Goal: Task Accomplishment & Management: Complete application form

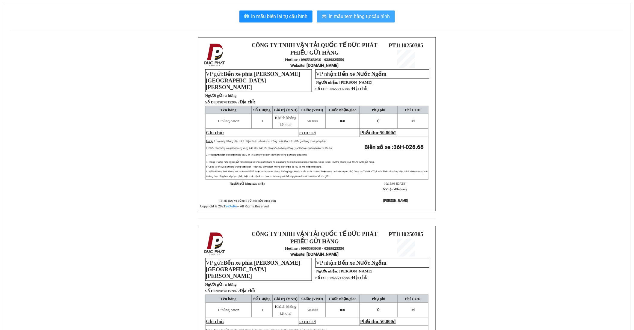
click at [369, 17] on span "In mẫu tem hàng tự cấu hình" at bounding box center [359, 16] width 61 height 7
click at [347, 15] on span "In mẫu tem hàng tự cấu hình" at bounding box center [359, 16] width 61 height 7
click at [343, 18] on span "In mẫu tem hàng tự cấu hình" at bounding box center [359, 16] width 61 height 7
click at [367, 19] on span "In mẫu tem hàng tự cấu hình" at bounding box center [359, 16] width 61 height 7
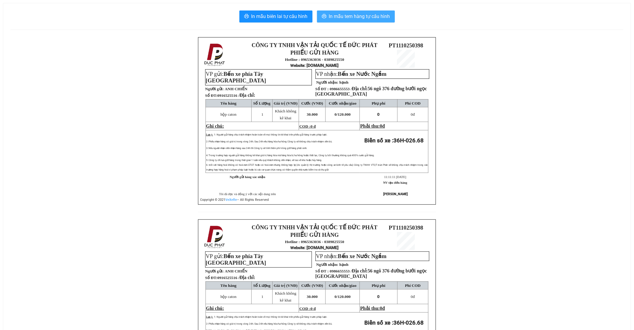
click at [361, 14] on span "In mẫu tem hàng tự cấu hình" at bounding box center [359, 16] width 61 height 7
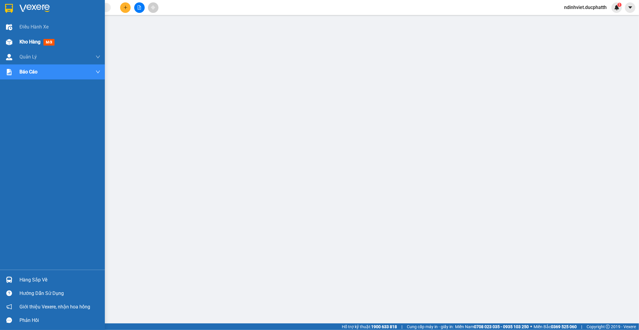
click at [10, 41] on img at bounding box center [9, 42] width 6 height 6
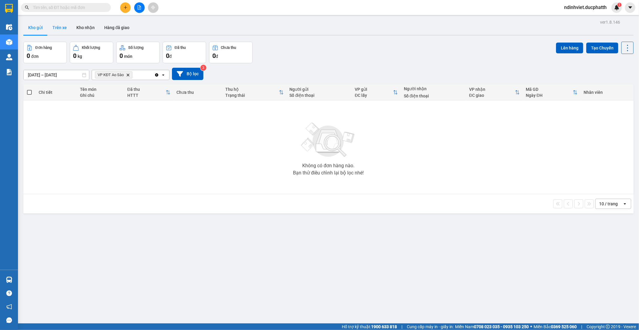
click at [62, 28] on button "Trên xe" at bounding box center [60, 27] width 24 height 14
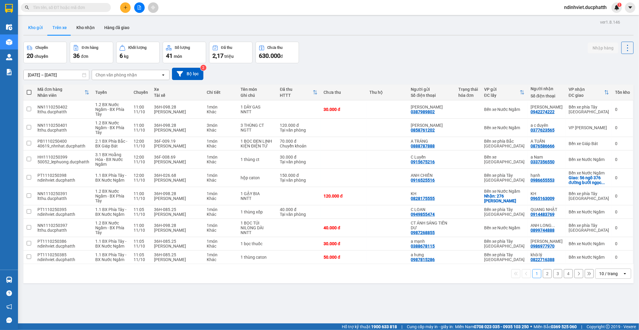
click at [37, 31] on button "Kho gửi" at bounding box center [35, 27] width 24 height 14
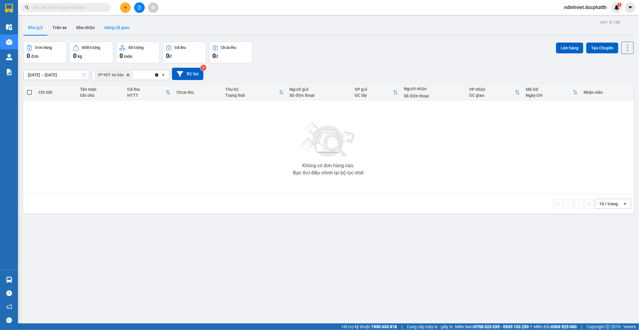
click at [112, 30] on button "Hàng đã giao" at bounding box center [116, 27] width 35 height 14
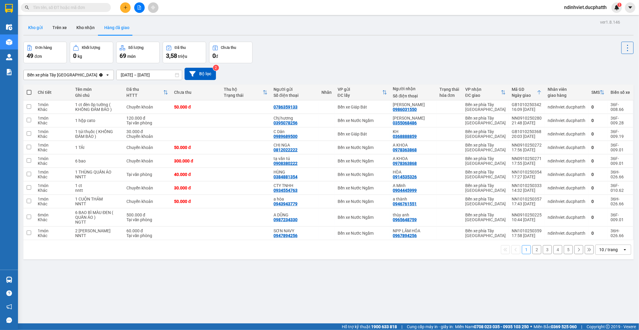
click at [39, 30] on button "Kho gửi" at bounding box center [35, 27] width 24 height 14
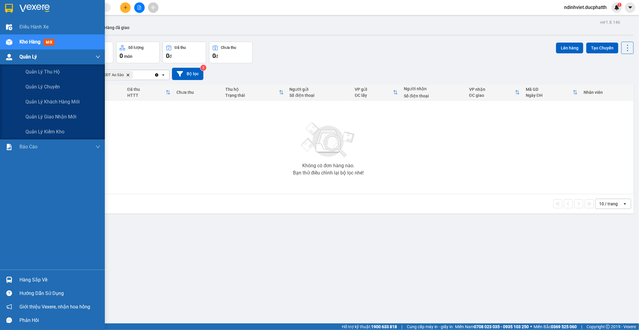
click at [10, 59] on img at bounding box center [9, 57] width 6 height 6
click at [37, 56] on div "Quản Lý" at bounding box center [59, 56] width 81 height 15
click at [9, 60] on img at bounding box center [9, 57] width 6 height 6
click at [7, 57] on img at bounding box center [9, 57] width 6 height 6
click at [66, 117] on span "Quản lý giao nhận mới" at bounding box center [50, 116] width 51 height 7
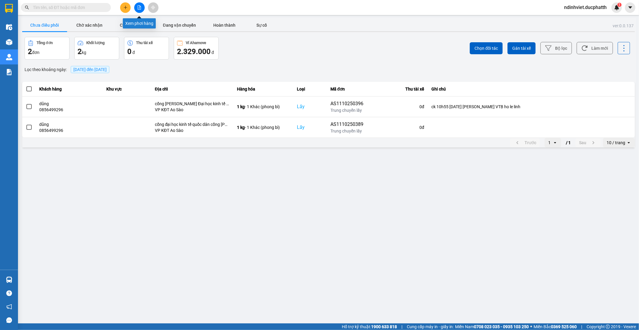
click at [137, 6] on icon "file-add" at bounding box center [139, 7] width 4 height 4
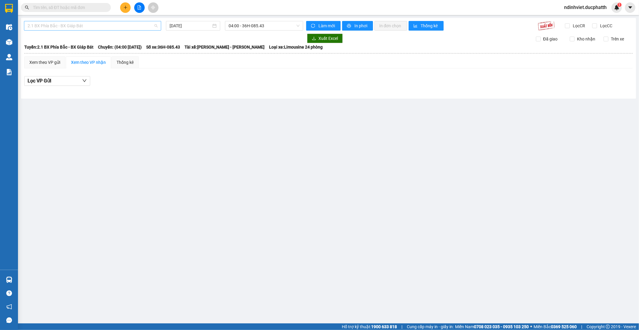
click at [143, 28] on span "2.1 BX Phía Bắc - BX Giáp Bát" at bounding box center [93, 25] width 130 height 9
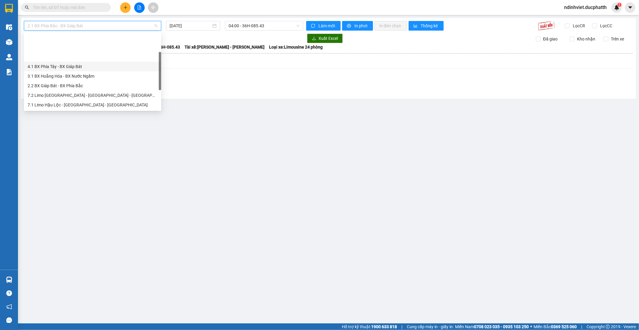
scroll to position [67, 0]
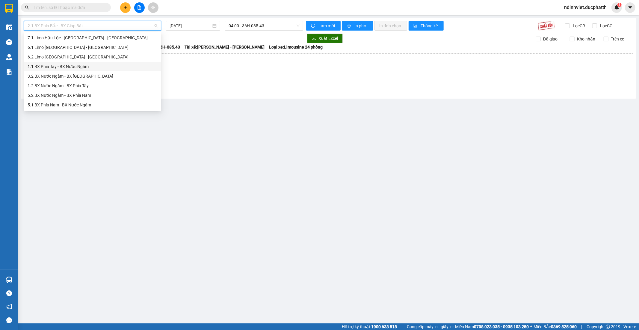
click at [78, 67] on div "1.1 BX Phía Tây - BX Nước Ngầm" at bounding box center [93, 66] width 130 height 7
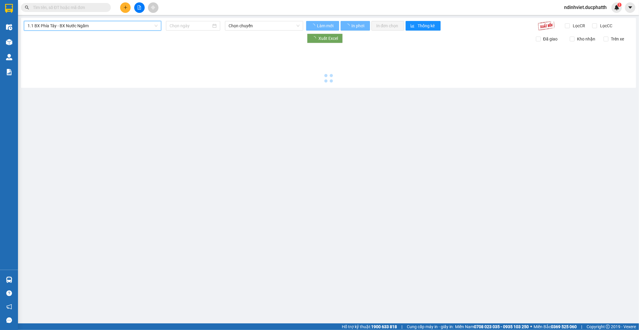
type input "[DATE]"
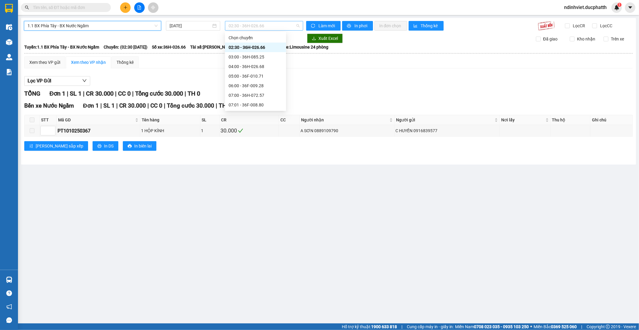
click at [284, 28] on span "02:30 - 36H-026.66" at bounding box center [263, 25] width 71 height 9
click at [258, 35] on div "12:00 - 36H-026.68" at bounding box center [255, 34] width 54 height 7
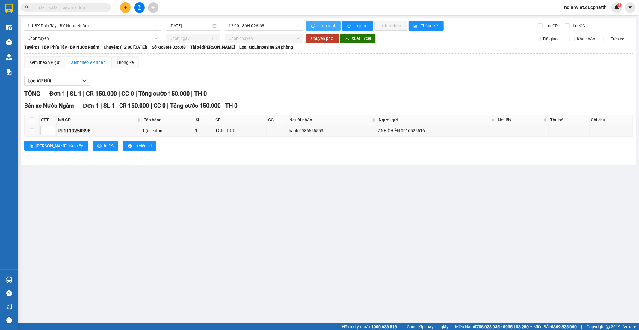
click at [328, 26] on span "Làm mới" at bounding box center [326, 25] width 17 height 7
click at [357, 24] on span "In phơi" at bounding box center [361, 25] width 14 height 7
click at [91, 7] on input "text" at bounding box center [68, 7] width 71 height 7
paste input "0942274222"
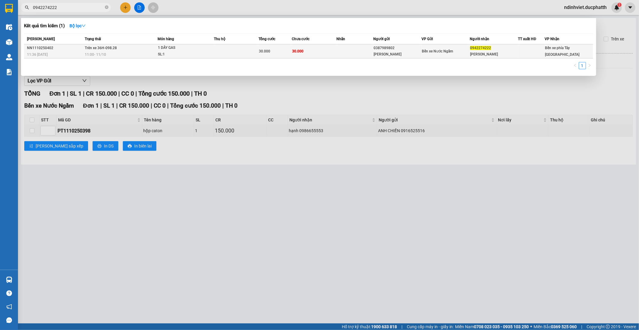
type input "0942274222"
click at [192, 49] on div "1 DÂY GAS" at bounding box center [180, 48] width 45 height 7
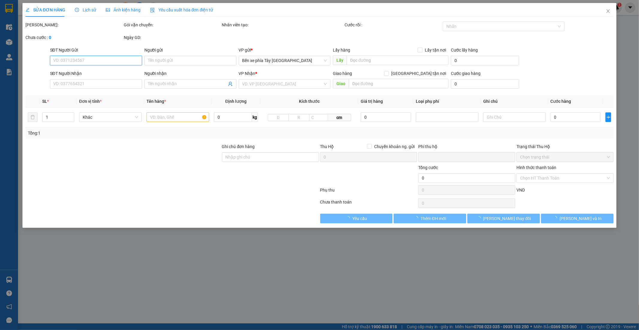
type input "0387989802"
type input "[PERSON_NAME]"
type input "0942274222"
type input "[PERSON_NAME]"
type input "0"
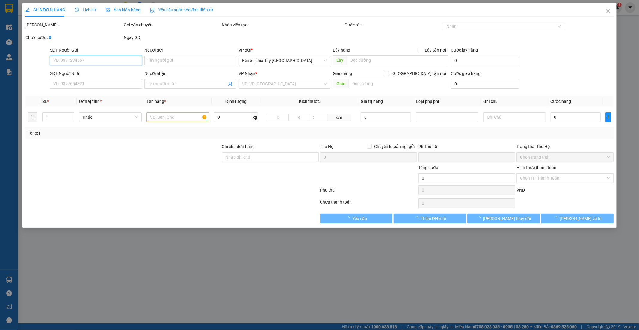
type input "30.000"
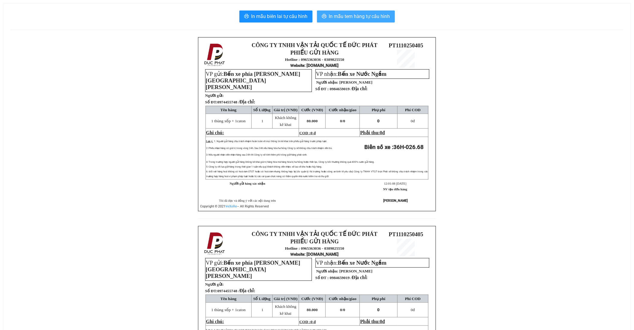
click at [363, 16] on span "In mẫu tem hàng tự cấu hình" at bounding box center [359, 16] width 61 height 7
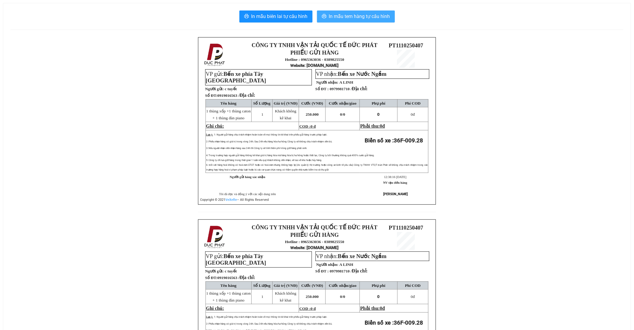
click at [336, 15] on span "In mẫu tem hàng tự cấu hình" at bounding box center [359, 16] width 61 height 7
click at [356, 19] on span "In mẫu tem hàng tự cấu hình" at bounding box center [359, 16] width 61 height 7
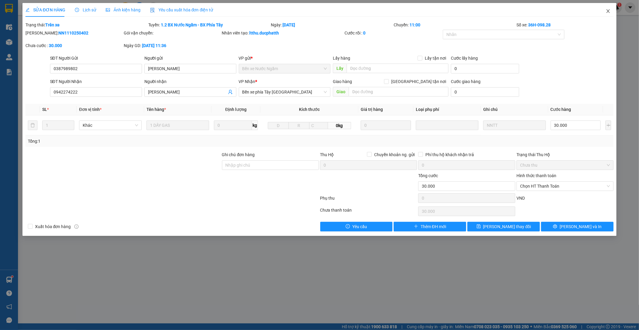
click at [609, 11] on icon "close" at bounding box center [608, 11] width 5 height 5
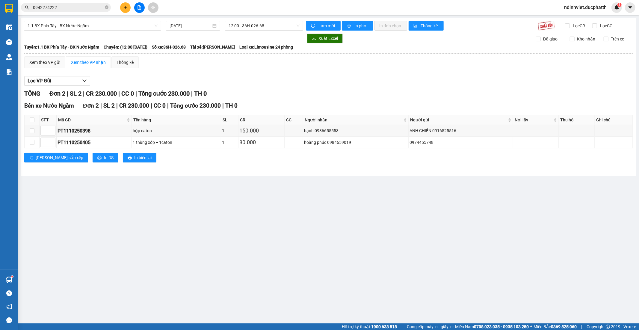
click at [128, 8] on button at bounding box center [125, 7] width 10 height 10
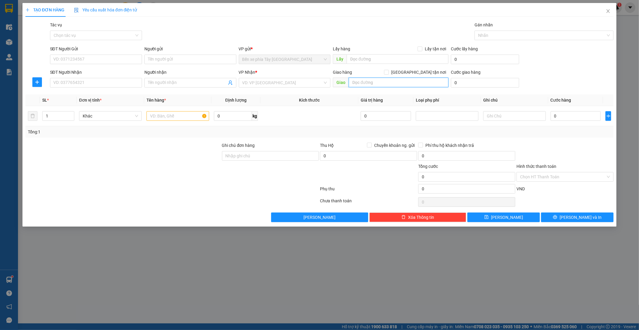
click at [409, 84] on input "text" at bounding box center [399, 83] width 100 height 10
click at [388, 73] on input "Giao tận nơi" at bounding box center [386, 72] width 4 height 4
checkbox input "true"
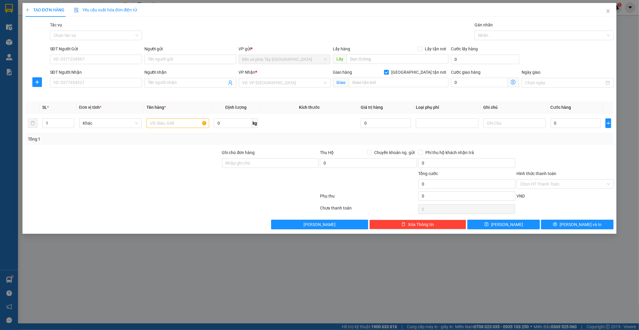
click at [407, 88] on div "Giao hàng Giao tận nơi Giao" at bounding box center [391, 79] width 116 height 21
click at [404, 81] on input "text" at bounding box center [399, 83] width 100 height 10
type input "D"
type input "ĐẠI HỌC ĐẠI NAM"
click at [274, 84] on input "search" at bounding box center [282, 82] width 81 height 9
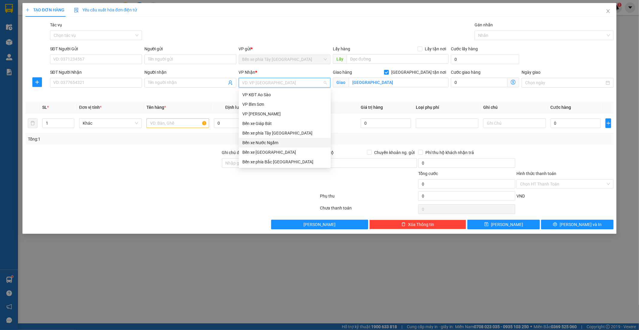
click at [276, 144] on div "Bến xe Nước Ngầm" at bounding box center [284, 142] width 85 height 7
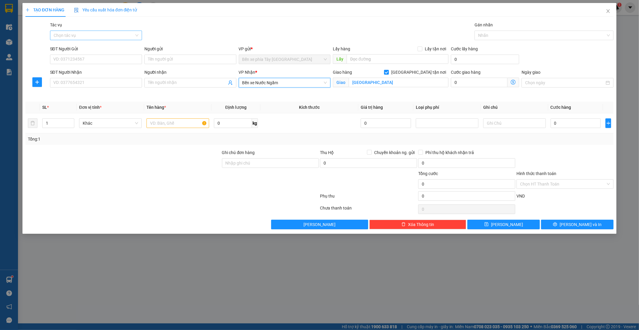
click at [83, 34] on input "Tác vụ" at bounding box center [94, 35] width 81 height 9
click at [86, 47] on div "Nhập hàng lên xe" at bounding box center [96, 47] width 85 height 7
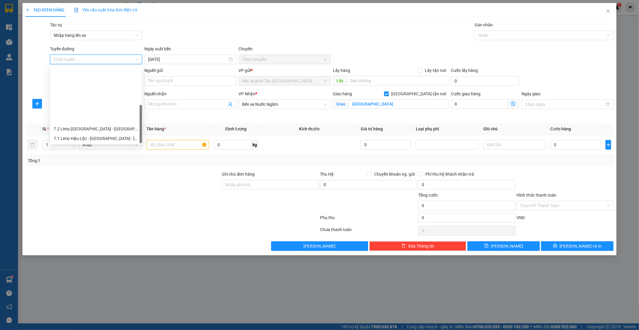
scroll to position [67, 0]
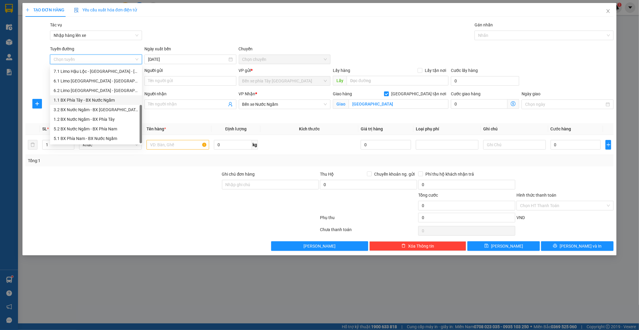
click at [93, 100] on div "1.1 BX Phía Tây - BX Nước Ngầm" at bounding box center [96, 100] width 85 height 7
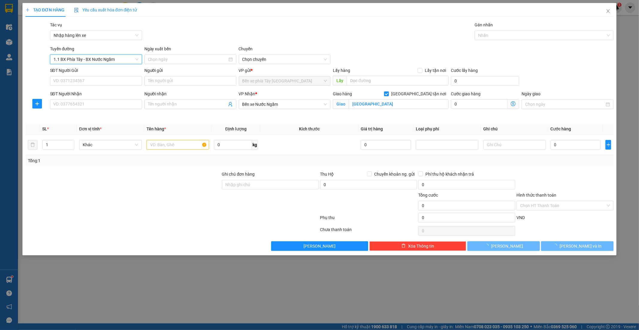
type input "11/10/2025"
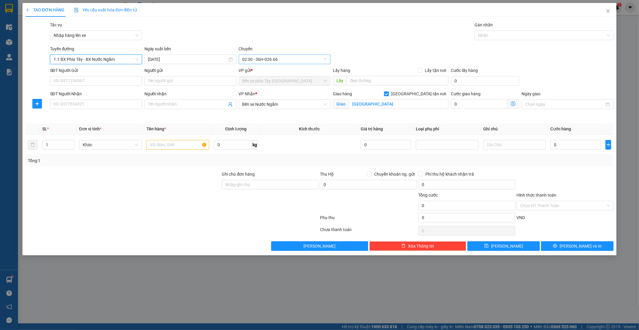
click at [261, 57] on span "02:30 - 36H-026.66" at bounding box center [284, 59] width 85 height 9
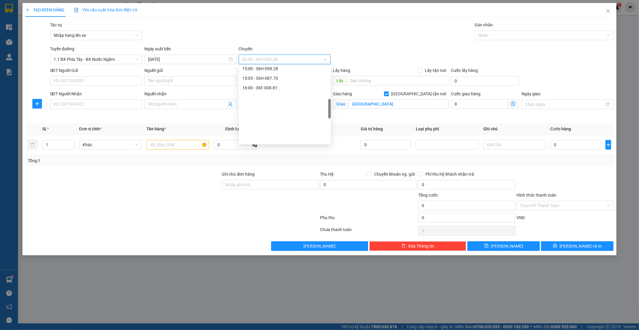
scroll to position [166, 0]
click at [273, 87] on div "13:00 - 36F-009.28" at bounding box center [284, 87] width 85 height 7
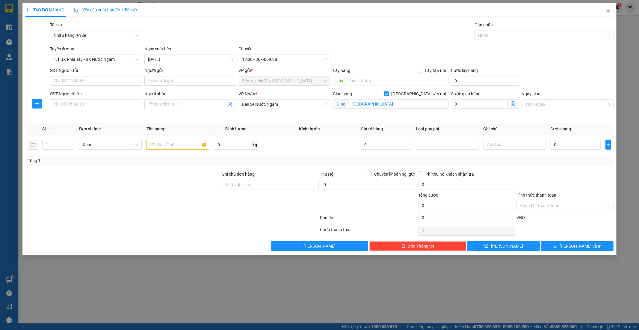
click at [511, 103] on icon "dollar-circle" at bounding box center [513, 103] width 5 height 5
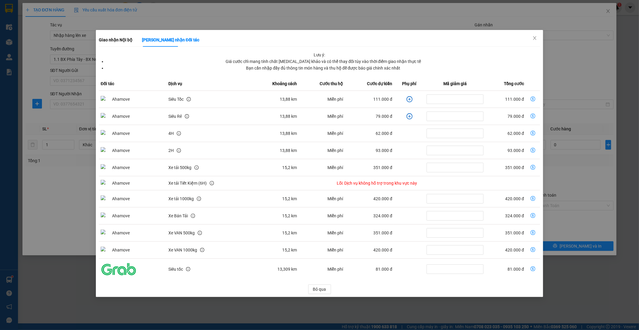
click at [406, 101] on icon "plus-circle" at bounding box center [409, 99] width 6 height 6
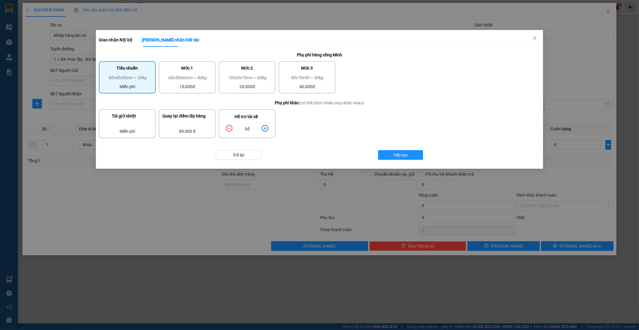
click at [266, 127] on icon "plus-circle" at bounding box center [265, 128] width 7 height 7
click at [413, 155] on button "Tiếp tục" at bounding box center [400, 155] width 45 height 10
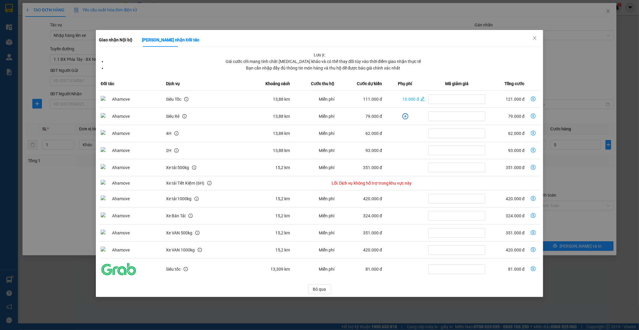
click at [532, 98] on icon "dollar-circle" at bounding box center [533, 98] width 5 height 5
type input "121.000"
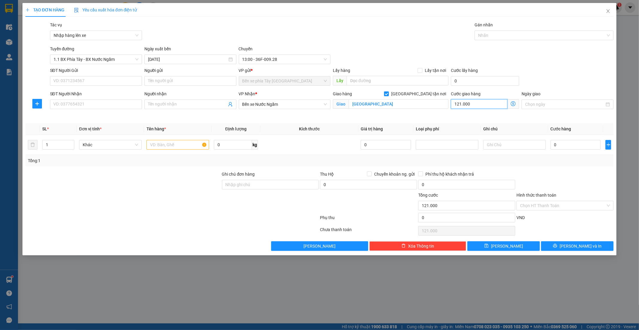
click at [482, 105] on input "121.000" at bounding box center [479, 104] width 57 height 10
type input "1"
type input "12"
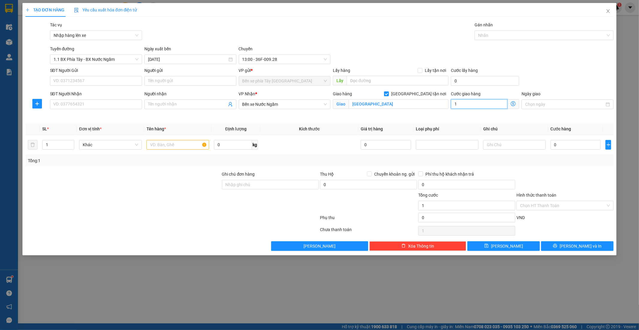
type input "12"
type input "121"
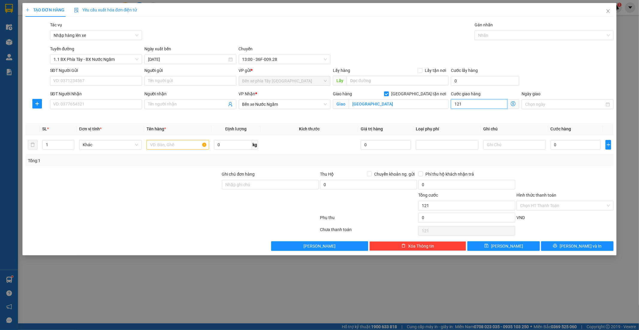
type input "12"
type input "120"
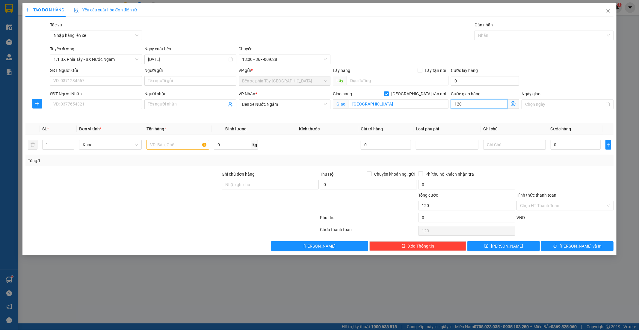
type input "120"
type input "120.000"
click at [558, 175] on div at bounding box center [565, 181] width 98 height 21
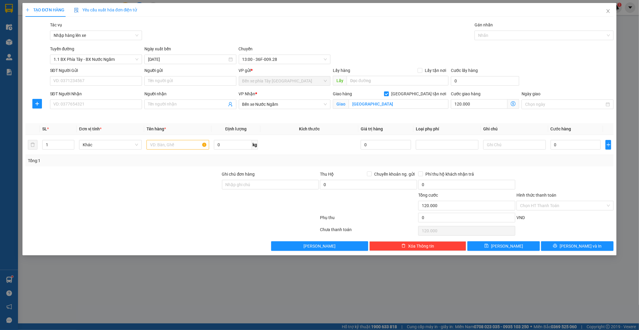
click at [513, 106] on icon "dollar-circle" at bounding box center [513, 103] width 5 height 5
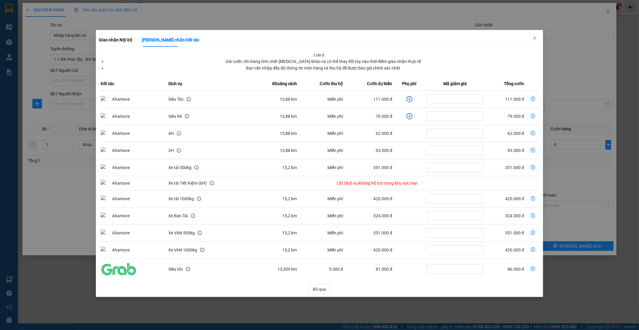
click at [410, 100] on icon "plus-circle" at bounding box center [409, 99] width 6 height 6
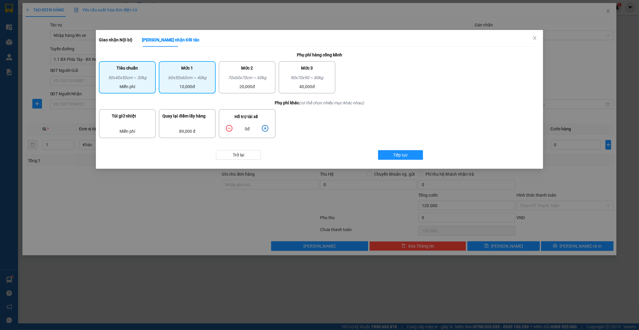
click at [186, 80] on div "60x50x60cm ~ 40kg" at bounding box center [187, 78] width 50 height 9
click at [267, 128] on icon "plus-circle" at bounding box center [265, 128] width 7 height 7
click at [229, 126] on icon "minus-circle" at bounding box center [229, 128] width 7 height 7
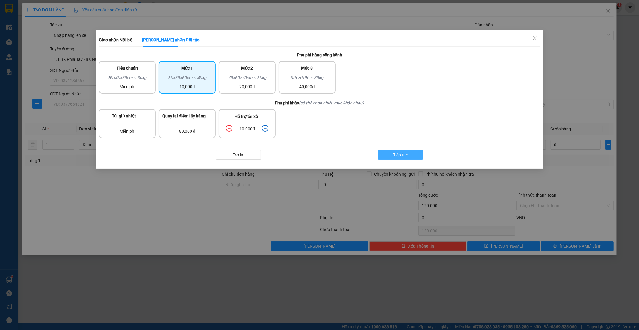
click at [415, 155] on button "Tiếp tục" at bounding box center [400, 155] width 45 height 10
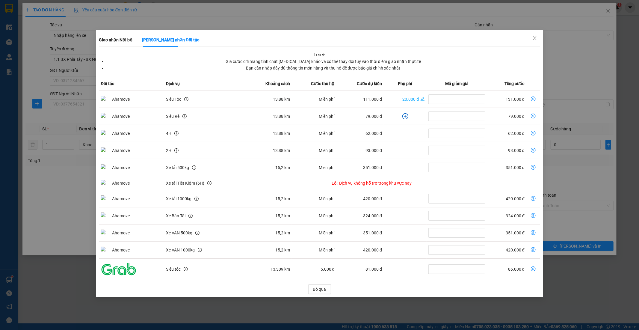
click at [533, 98] on icon "dollar-circle" at bounding box center [533, 98] width 5 height 5
type input "131.000"
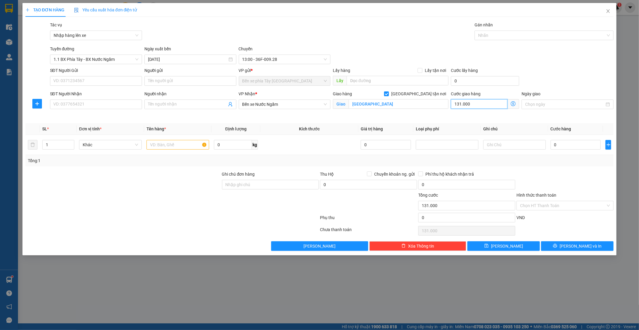
click at [498, 102] on input "131.000" at bounding box center [479, 104] width 57 height 10
type input "1"
type input "13"
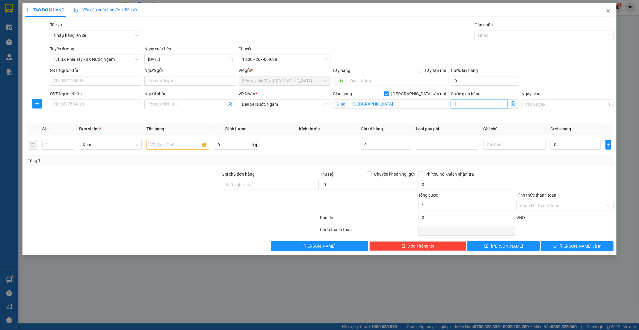
type input "13"
type input "130"
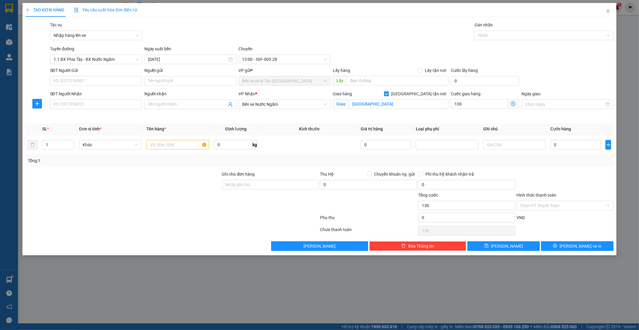
type input "130.000"
click at [601, 71] on div "SĐT Người Gửi VD: 0371234567 Người gửi Tên người gửi VP gửi * Bến xe phía Tây T…" at bounding box center [332, 77] width 566 height 21
click at [571, 143] on input "0" at bounding box center [575, 145] width 50 height 10
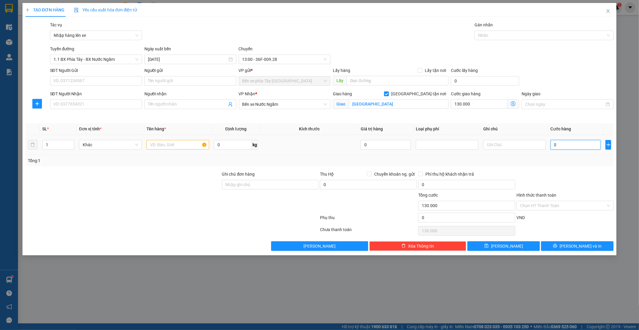
type input "6"
type input "130.006"
type input "60"
type input "130.060"
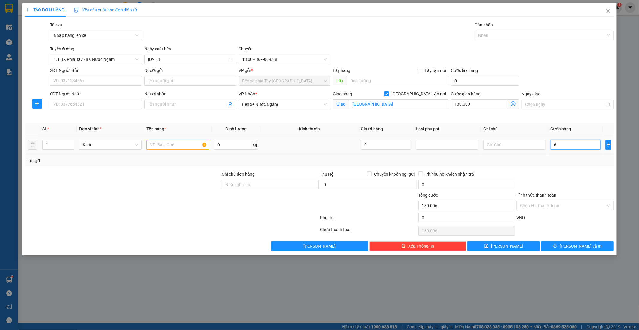
type input "130.060"
type input "60.000"
type input "190.000"
click at [598, 215] on div "VND" at bounding box center [565, 219] width 98 height 10
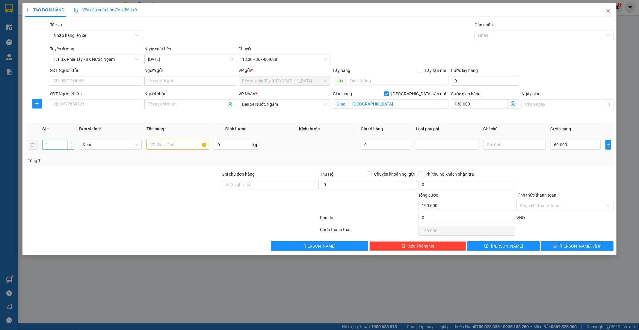
click at [62, 143] on input "1" at bounding box center [58, 144] width 31 height 9
type input "2"
click at [138, 173] on div at bounding box center [123, 181] width 196 height 21
click at [175, 146] on input "text" at bounding box center [177, 145] width 63 height 10
type input "2"
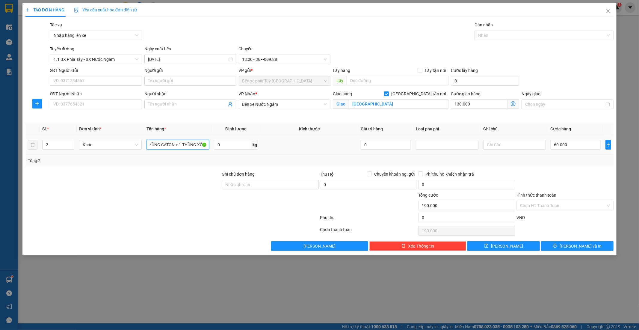
scroll to position [0, 9]
type input "1 THÙNG CATON + 1 THÙNG XỐP"
click at [555, 169] on div "Transit Pickup Surcharge Ids Transit Deliver Surcharge Ids Transit Deliver Surc…" at bounding box center [319, 136] width 588 height 229
click at [498, 103] on input "130.000" at bounding box center [479, 104] width 57 height 10
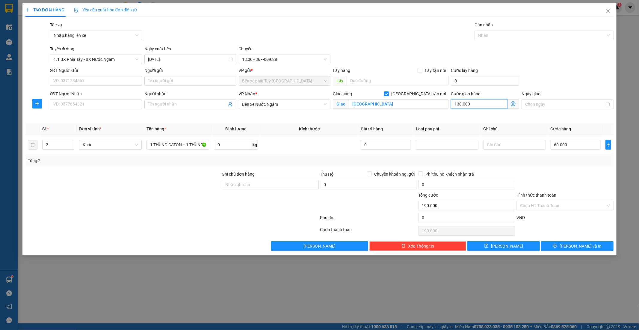
type input "60.001"
type input "1"
type input "60.014"
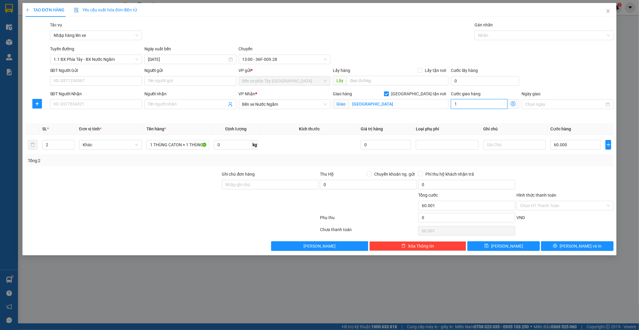
type input "14"
type input "60.140"
type input "140"
type input "200.000"
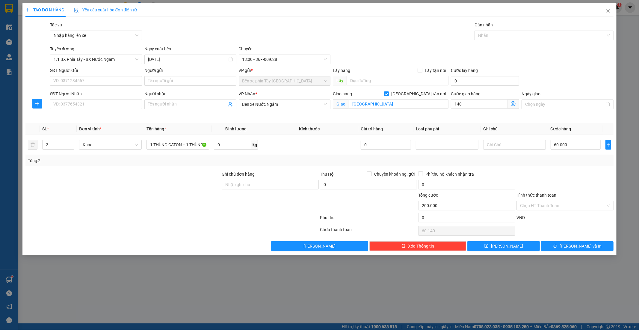
type input "200.000"
type input "140.000"
click at [556, 91] on div "Ngày giao" at bounding box center [567, 94] width 92 height 9
click at [546, 181] on div at bounding box center [565, 181] width 98 height 21
click at [534, 161] on div "Tổng: 2" at bounding box center [319, 160] width 583 height 7
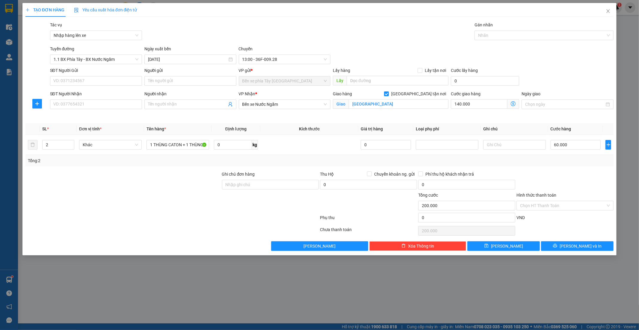
drag, startPoint x: 536, startPoint y: 57, endPoint x: 538, endPoint y: 68, distance: 11.2
click at [536, 56] on div "Tuyến đường 1.1 BX Phía Tây - BX Nước Ngầm Ngày xuất bến 11/10/2025 Chuyến 13:0…" at bounding box center [332, 55] width 566 height 19
click at [156, 176] on div at bounding box center [123, 181] width 196 height 21
click at [477, 104] on input "140.000" at bounding box center [479, 104] width 57 height 10
type input "60.001"
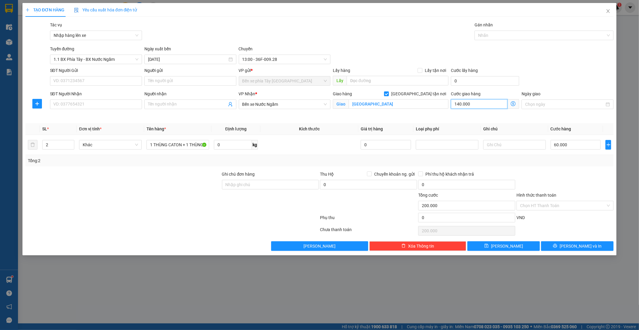
type input "60.001"
type input "1"
type input "60.013"
type input "13"
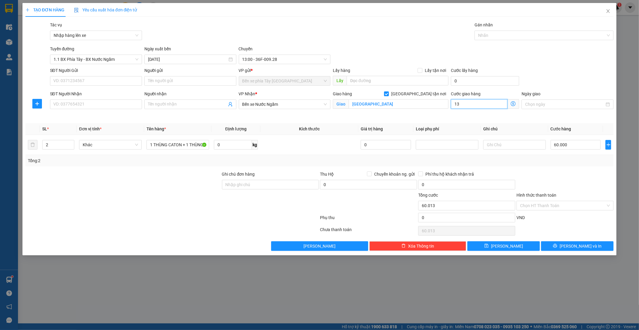
type input "60.130"
type input "130"
type input "190.000"
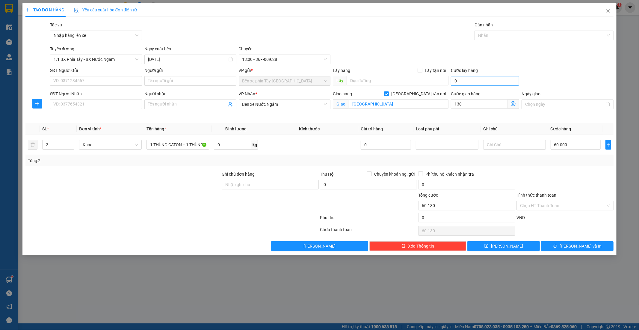
type input "130.000"
drag, startPoint x: 497, startPoint y: 58, endPoint x: 453, endPoint y: 85, distance: 51.8
click at [497, 58] on div "Tuyến đường 1.1 BX Phía Tây - BX Nước Ngầm Ngày xuất bến 11/10/2025 Chuyến 13:0…" at bounding box center [332, 55] width 566 height 19
click at [105, 108] on input "SĐT Người Nhận" at bounding box center [96, 104] width 92 height 10
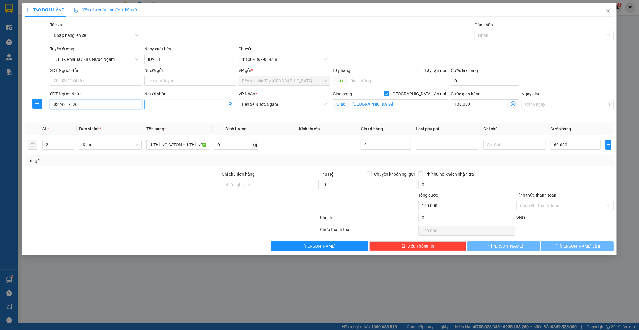
type input "0329317926"
click at [159, 102] on input "Người nhận" at bounding box center [187, 104] width 79 height 7
type input "C DIỆP"
click at [59, 81] on input "SĐT Người Gửi" at bounding box center [96, 81] width 92 height 10
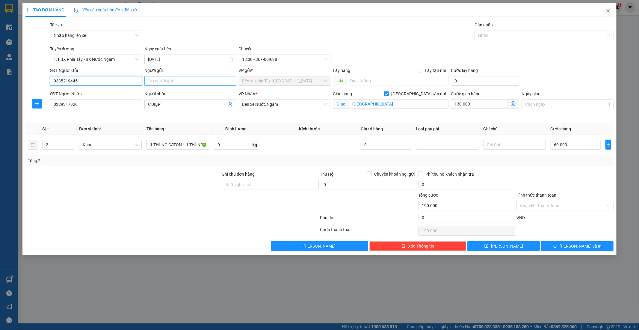
type input "0335219445"
click at [220, 76] on input "Người gửi" at bounding box center [190, 81] width 92 height 10
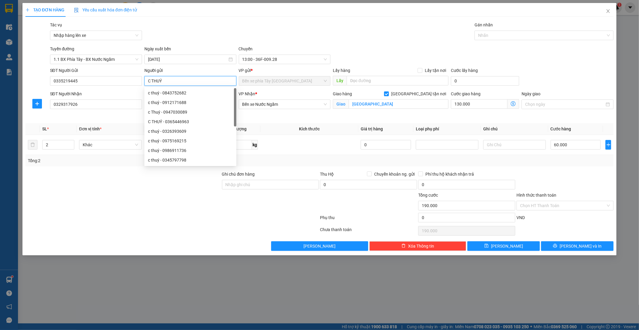
type input "C THUÝ"
click at [368, 32] on div "Tác vụ Nhập hàng lên xe Gán nhãn Nhãn" at bounding box center [332, 32] width 566 height 21
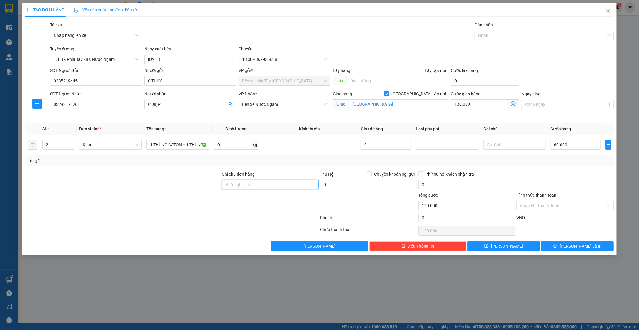
click at [260, 186] on input "Ghi chú đơn hàng" at bounding box center [270, 185] width 97 height 10
click at [523, 168] on div "Transit Pickup Surcharge Ids Transit Deliver Surcharge Ids Transit Deliver Surc…" at bounding box center [319, 136] width 588 height 229
click at [554, 199] on div "Hình thức thanh toán" at bounding box center [564, 196] width 97 height 9
click at [545, 201] on div "Chọn HT Thanh Toán" at bounding box center [564, 206] width 97 height 10
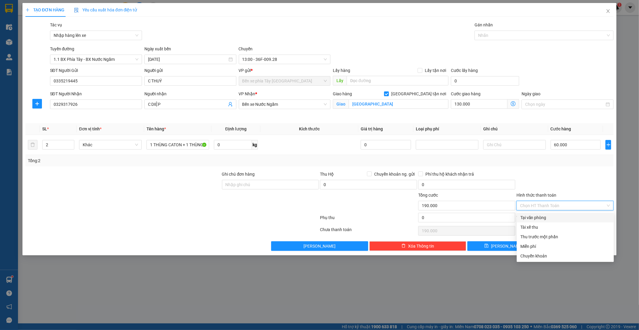
click at [538, 218] on div "Tại văn phòng" at bounding box center [565, 217] width 90 height 7
type input "0"
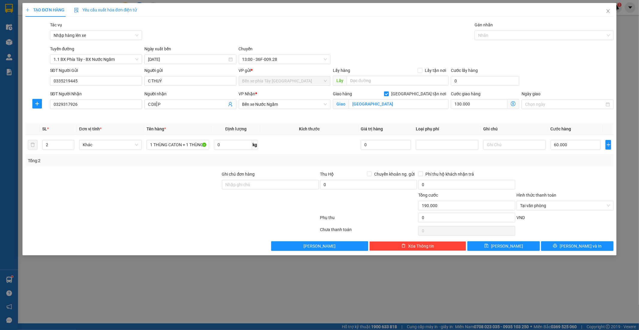
click at [549, 172] on div at bounding box center [565, 181] width 98 height 21
drag, startPoint x: 533, startPoint y: 166, endPoint x: 55, endPoint y: 147, distance: 479.2
click at [533, 166] on div "Tổng: 2" at bounding box center [319, 160] width 588 height 11
click at [93, 100] on input "0329317926" at bounding box center [96, 104] width 92 height 10
click at [420, 105] on input "ĐẠI HỌC ĐẠI NAM" at bounding box center [399, 104] width 100 height 10
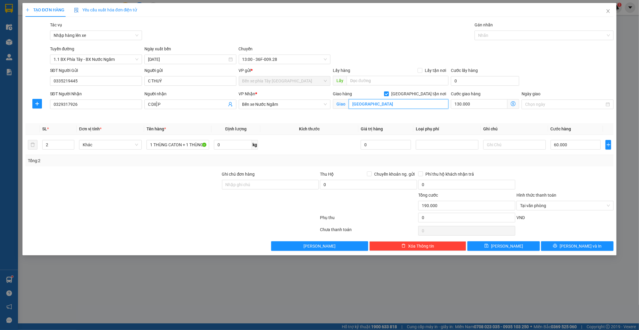
click at [420, 105] on input "ĐẠI HỌC ĐẠI NAM" at bounding box center [399, 104] width 100 height 10
click at [541, 178] on div at bounding box center [565, 181] width 98 height 21
click at [558, 244] on button "Lưu và In" at bounding box center [577, 246] width 72 height 10
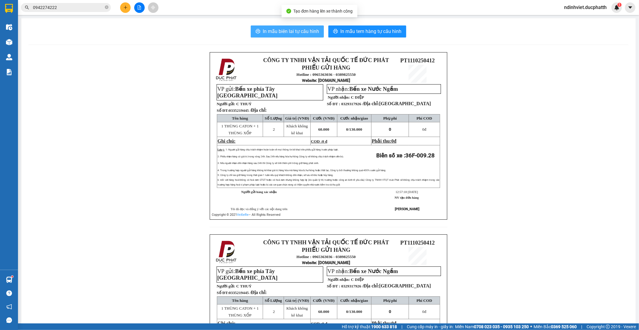
click at [290, 28] on span "In mẫu biên lai tự cấu hình" at bounding box center [291, 31] width 56 height 7
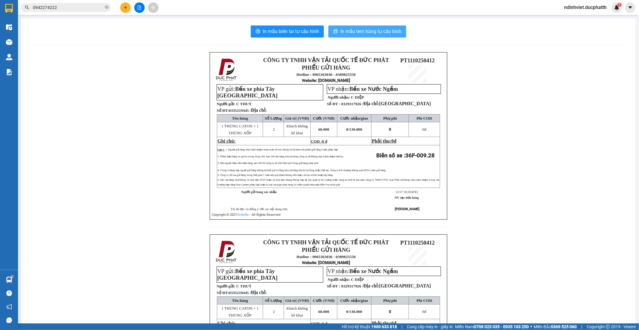
drag, startPoint x: 397, startPoint y: 34, endPoint x: 399, endPoint y: 47, distance: 13.4
click at [397, 34] on span "In mẫu tem hàng tự cấu hình" at bounding box center [370, 31] width 61 height 7
click at [121, 5] on button at bounding box center [125, 7] width 10 height 10
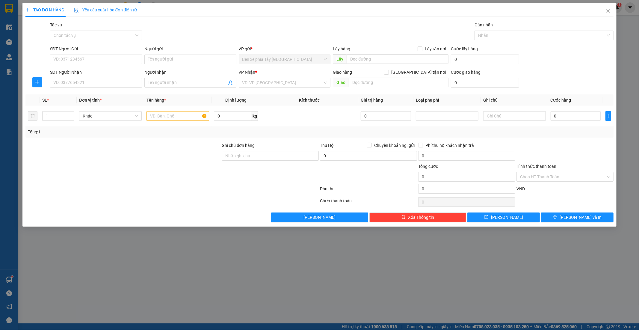
click at [90, 26] on div "Tác vụ" at bounding box center [96, 26] width 92 height 9
click at [82, 34] on input "Tác vụ" at bounding box center [94, 35] width 81 height 9
click at [73, 49] on div "Nhập hàng lên xe" at bounding box center [96, 47] width 85 height 7
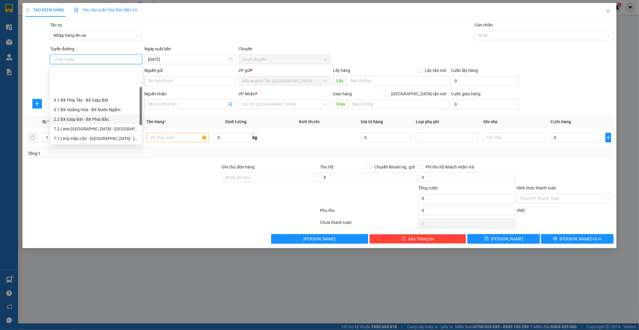
scroll to position [62, 0]
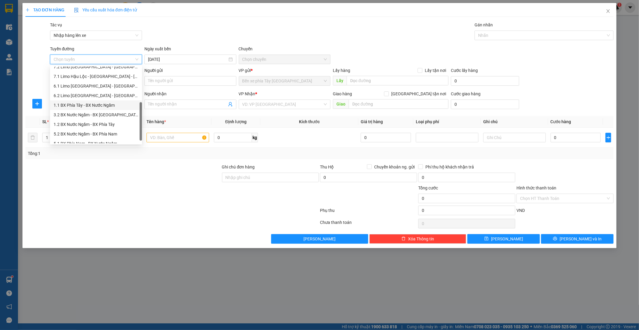
click at [87, 106] on div "1.1 BX Phía Tây - BX Nước Ngầm" at bounding box center [96, 105] width 85 height 7
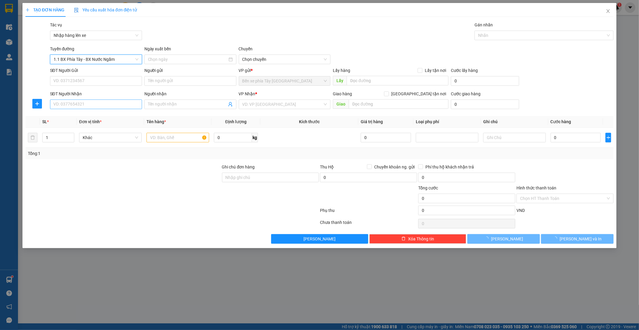
type input "11/10/2025"
click at [443, 97] on div "Giao hàng Giao tận nơi" at bounding box center [391, 94] width 116 height 9
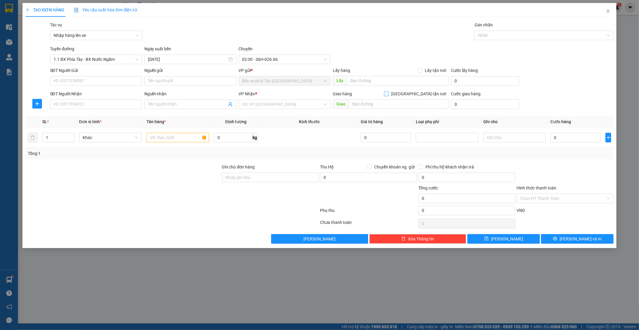
drag, startPoint x: 439, startPoint y: 95, endPoint x: 434, endPoint y: 97, distance: 5.0
click at [439, 95] on span "Giao tận nơi" at bounding box center [419, 93] width 60 height 7
click at [388, 95] on input "Giao tận nơi" at bounding box center [386, 93] width 4 height 4
checkbox input "true"
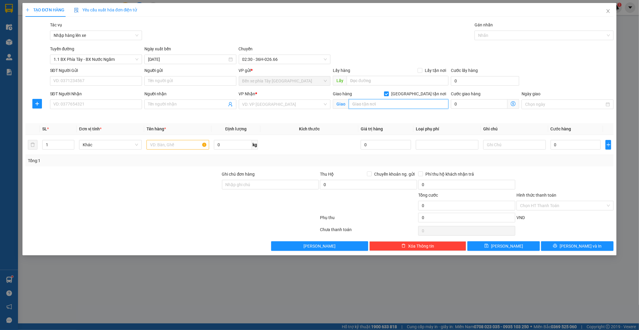
click at [406, 102] on input "text" at bounding box center [399, 104] width 100 height 10
click at [399, 101] on input "text" at bounding box center [399, 104] width 100 height 10
type input "HỌC VIỆN TÀI CHÍNH CƠ SỞ 1"
click at [513, 103] on icon "dollar-circle" at bounding box center [513, 103] width 5 height 5
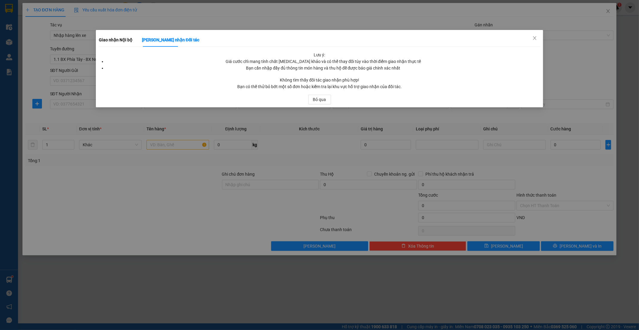
drag, startPoint x: 317, startPoint y: 91, endPoint x: 317, endPoint y: 95, distance: 4.2
click at [317, 91] on div "Lưu ý: Giá cước chỉ mang tính chất tham khảo và có thể thay đổi tùy vào thời đi…" at bounding box center [319, 78] width 441 height 53
click at [317, 95] on button "Bỏ qua" at bounding box center [319, 100] width 23 height 10
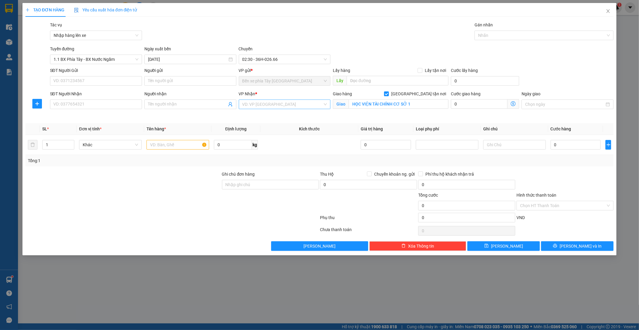
click at [299, 104] on input "search" at bounding box center [282, 104] width 81 height 9
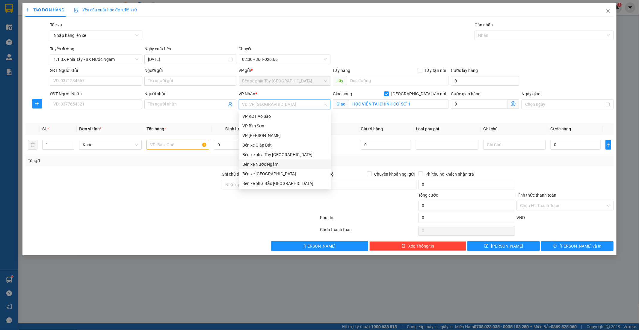
click at [266, 163] on div "Bến xe Nước Ngầm" at bounding box center [284, 164] width 85 height 7
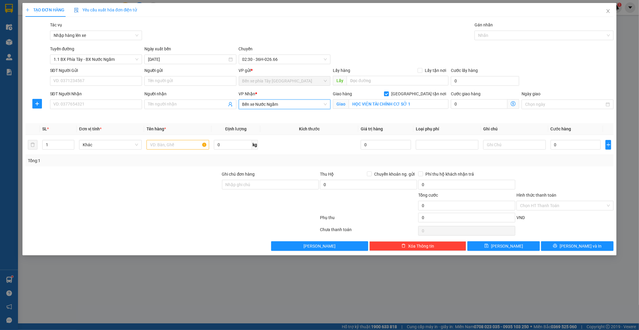
click at [511, 104] on icon "dollar-circle" at bounding box center [513, 103] width 5 height 5
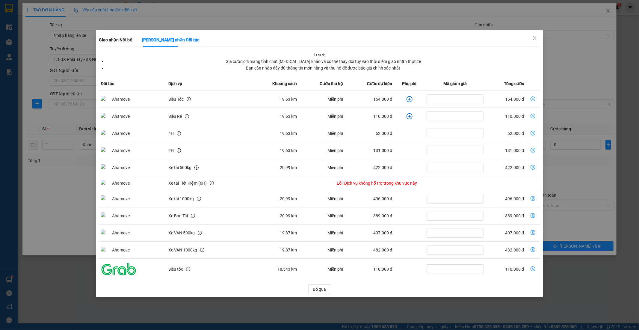
click at [410, 98] on icon "plus-circle" at bounding box center [409, 99] width 6 height 6
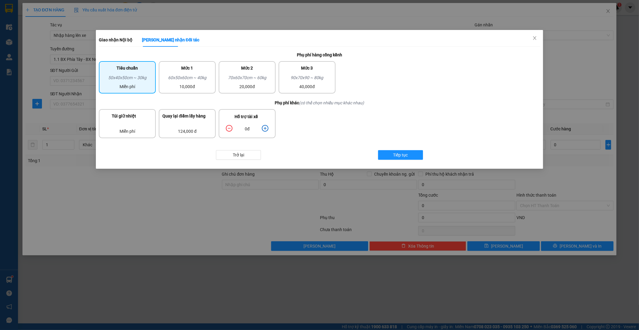
click at [264, 127] on icon "plus-circle" at bounding box center [265, 128] width 7 height 7
click at [408, 154] on button "Tiếp tục" at bounding box center [400, 155] width 45 height 10
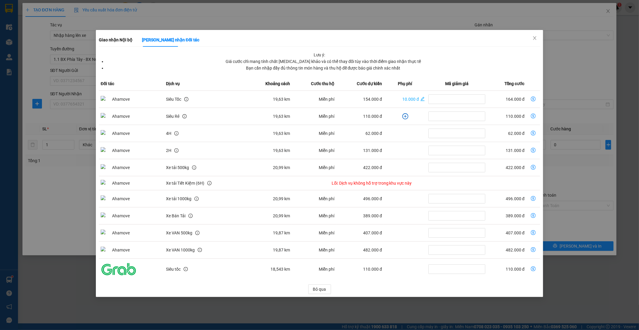
click at [534, 98] on icon "dollar-circle" at bounding box center [533, 98] width 5 height 5
type input "164.000"
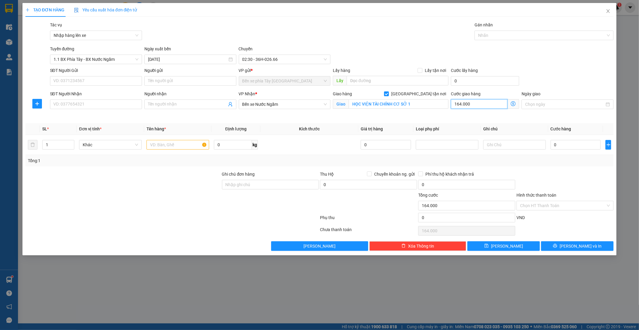
click at [487, 104] on input "164.000" at bounding box center [479, 104] width 57 height 10
type input "1"
type input "16"
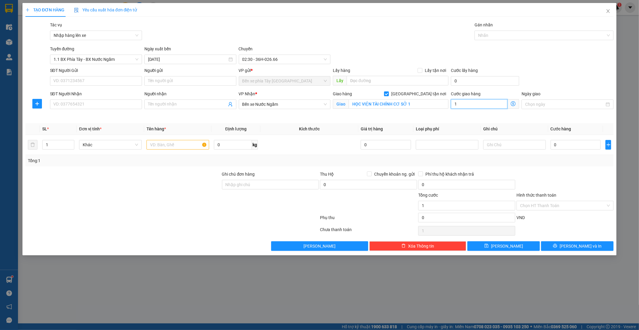
type input "16"
type input "160"
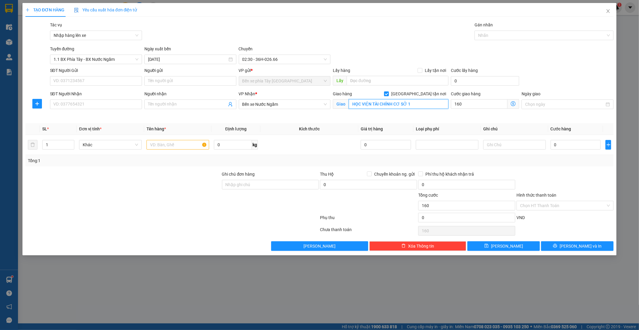
type input "160.000"
click at [411, 104] on input "HỌC VIỆN TÀI CHÍNH CƠ SỞ 1" at bounding box center [399, 104] width 100 height 10
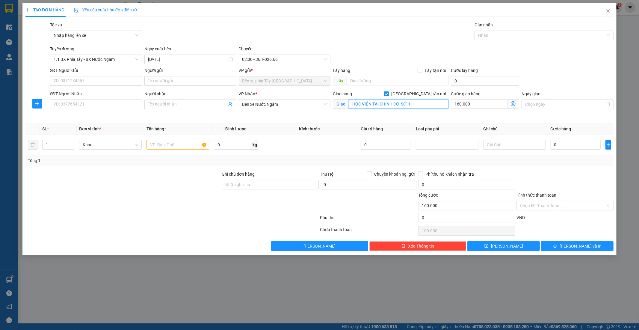
click at [411, 104] on input "HỌC VIỆN TÀI CHÍNH CƠ SỞ 1" at bounding box center [399, 104] width 100 height 10
paste input "87 Đ. Sông Nhuệ, Đông Ngạc, Bắc Từ Liêm, Hà Nội, Việt Nam"
type input "87 Đ. Sông Nhuệ, Đông Ngạc, Bắc Từ Liêm"
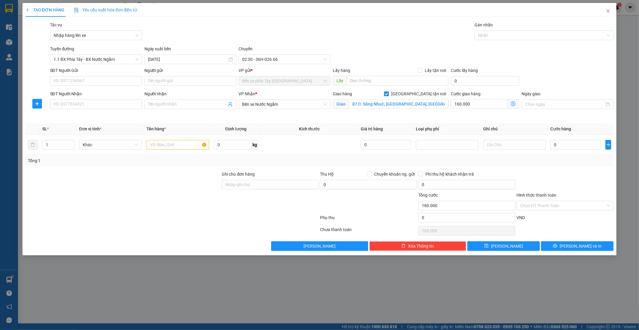
click at [512, 102] on icon "dollar-circle" at bounding box center [513, 103] width 5 height 5
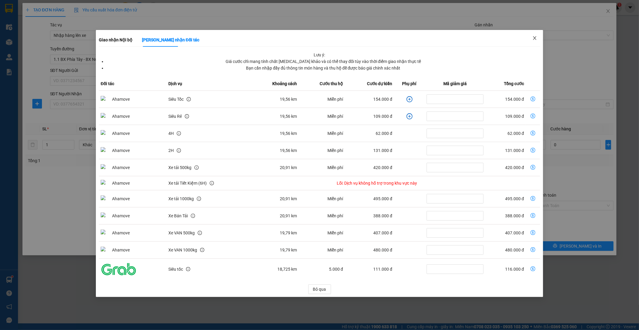
click at [536, 37] on icon "close" at bounding box center [534, 38] width 5 height 5
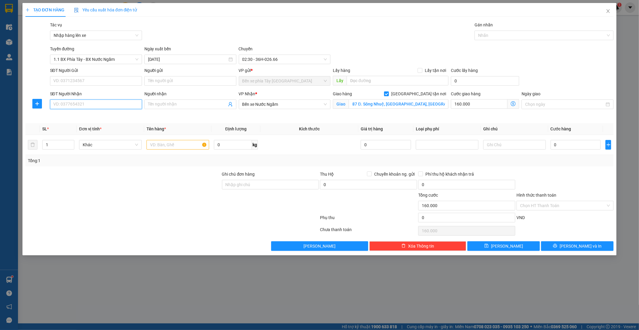
click at [96, 106] on input "SĐT Người Nhận" at bounding box center [96, 104] width 92 height 10
click at [577, 148] on input "0" at bounding box center [575, 145] width 50 height 10
type input "4"
type input "160.004"
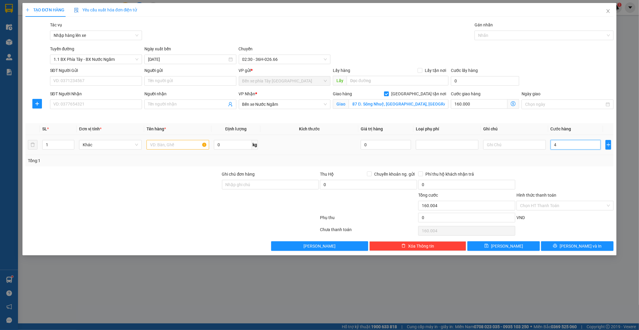
type input "40"
type input "160.040"
type input "40.000"
type input "200.000"
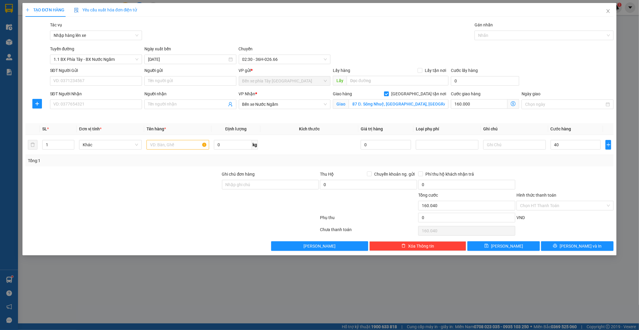
type input "200.000"
drag, startPoint x: 588, startPoint y: 58, endPoint x: 586, endPoint y: 60, distance: 3.2
click at [588, 58] on div "Tuyến đường 1.1 BX Phía Tây - BX Nước Ngầm Ngày xuất bến 11/10/2025 Chuyến 02:3…" at bounding box center [332, 55] width 566 height 19
click at [81, 106] on input "SĐT Người Nhận" at bounding box center [96, 104] width 92 height 10
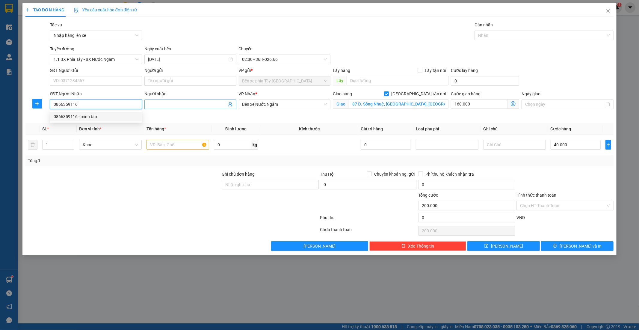
type input "0866359116"
click at [184, 103] on input "Người nhận" at bounding box center [187, 104] width 79 height 7
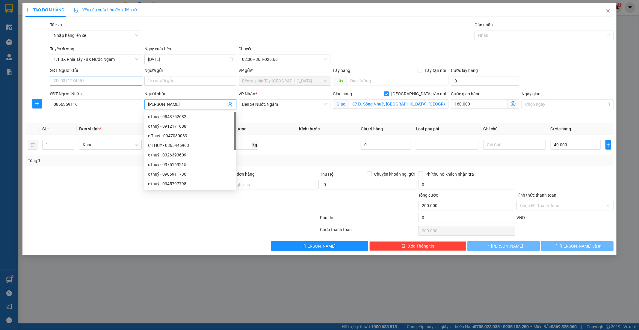
type input "MINH TÂM"
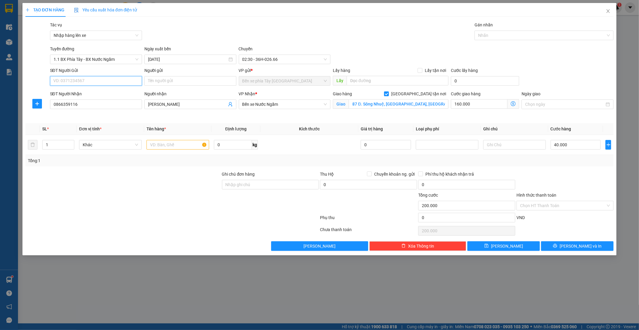
click at [114, 85] on input "SĐT Người Gửi" at bounding box center [96, 81] width 92 height 10
type input "0918803689"
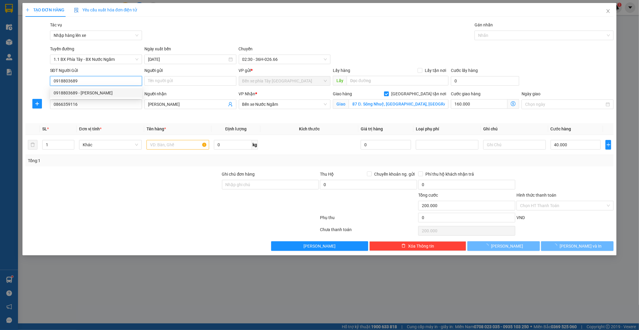
click at [106, 90] on div "0918803689 - Chị Hương" at bounding box center [96, 93] width 85 height 7
type input "Chị Hương"
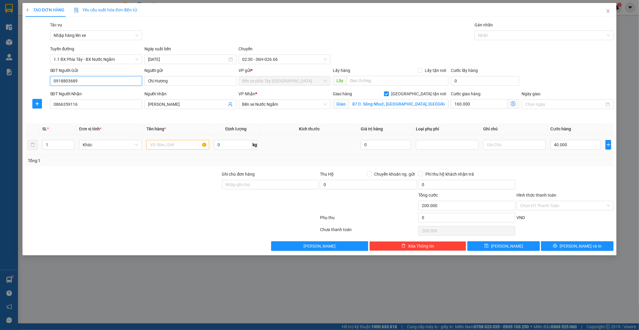
type input "0918803689"
click at [188, 140] on input "text" at bounding box center [177, 145] width 63 height 10
type input "1 THÙNG CATON"
click at [200, 174] on div at bounding box center [123, 181] width 196 height 21
click at [171, 178] on div at bounding box center [123, 181] width 196 height 21
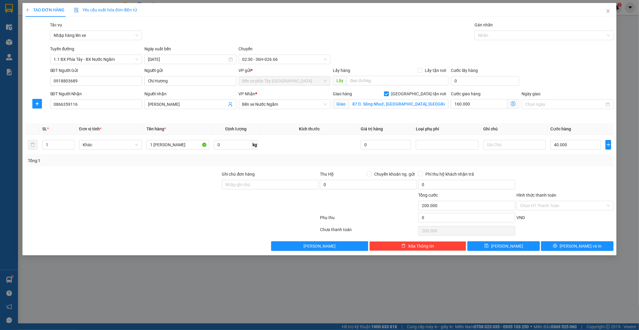
drag, startPoint x: 464, startPoint y: 113, endPoint x: 467, endPoint y: 112, distance: 3.4
click at [464, 113] on div "Cước giao hàng 160.000 Giao nhận Nội bộ Giao nhận Đối tác Lưu ý: Giá cước chỉ m…" at bounding box center [484, 104] width 71 height 28
click at [589, 175] on div at bounding box center [565, 181] width 98 height 21
click at [530, 175] on div at bounding box center [565, 181] width 98 height 21
click at [530, 174] on div at bounding box center [565, 181] width 98 height 21
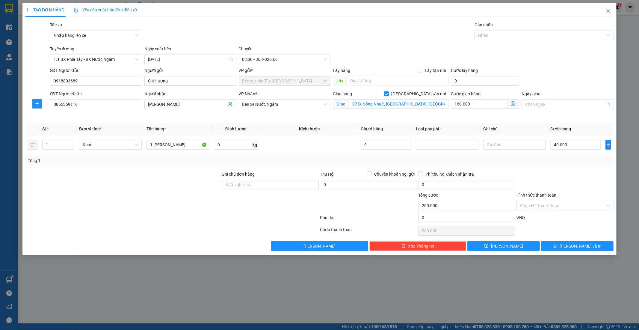
click at [530, 174] on div at bounding box center [565, 181] width 98 height 21
click at [171, 195] on div at bounding box center [123, 202] width 196 height 21
click at [288, 162] on div "Tổng: 1" at bounding box center [319, 160] width 583 height 7
click at [129, 191] on div at bounding box center [123, 181] width 196 height 21
click at [420, 46] on div "Tuyến đường 1.1 BX Phía Tây - BX Nước Ngầm Ngày xuất bến 11/10/2025 Chuyến 02:3…" at bounding box center [332, 55] width 566 height 19
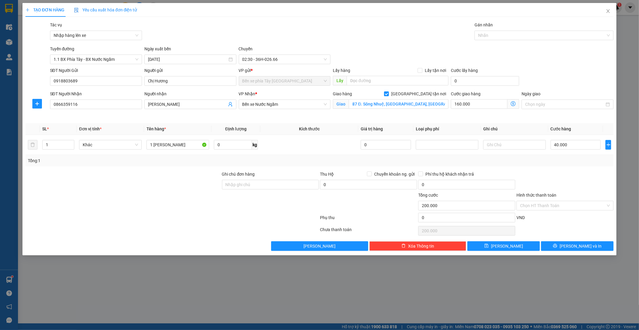
click at [205, 115] on div "Người nhận MINH TÂM" at bounding box center [190, 104] width 94 height 28
click at [247, 114] on div "VP Nhận * Bến xe Nước Ngầm" at bounding box center [284, 104] width 94 height 28
click at [245, 111] on div "VP Nhận * Bến xe Nước Ngầm" at bounding box center [285, 100] width 92 height 21
click at [252, 61] on span "02:30 - 36H-026.66" at bounding box center [284, 59] width 85 height 9
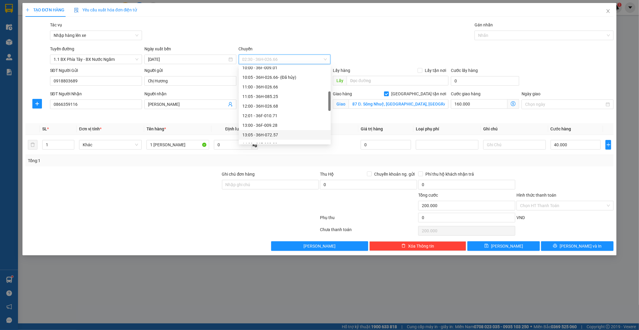
click at [282, 136] on div "13:05 - 36H-072.57" at bounding box center [284, 134] width 85 height 7
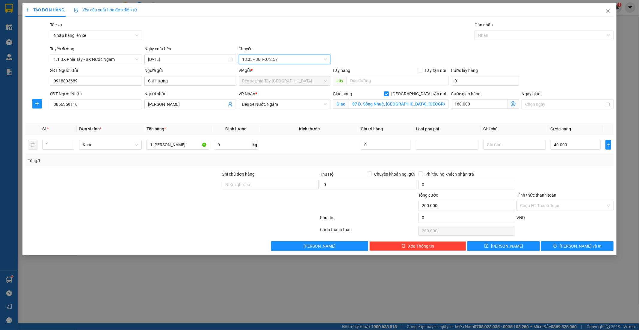
drag, startPoint x: 164, startPoint y: 189, endPoint x: 151, endPoint y: 187, distance: 13.0
click at [163, 189] on div at bounding box center [123, 181] width 196 height 21
click at [558, 207] on input "Hình thức thanh toán" at bounding box center [563, 205] width 86 height 9
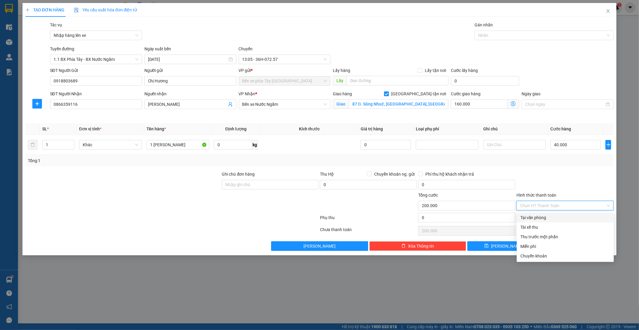
click at [544, 220] on div "Tại văn phòng" at bounding box center [565, 217] width 90 height 7
type input "0"
click at [539, 217] on div "Tại văn phòng" at bounding box center [565, 217] width 90 height 7
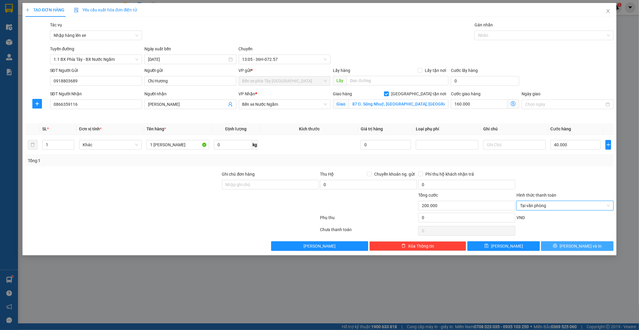
click at [556, 243] on button "Lưu và In" at bounding box center [577, 246] width 72 height 10
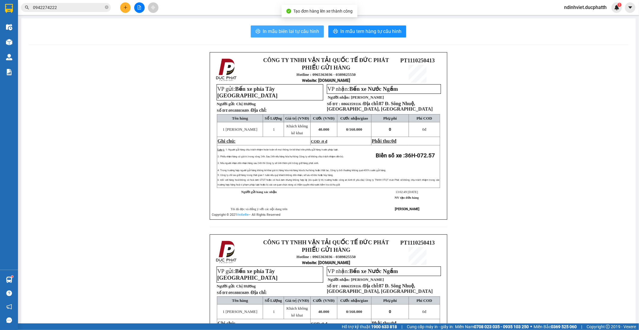
click at [277, 30] on span "In mẫu biên lai tự cấu hình" at bounding box center [291, 31] width 56 height 7
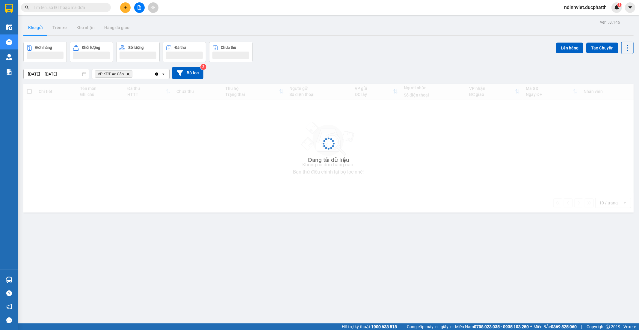
click at [275, 64] on div "09/10/2025 – 11/10/2025 Press the down arrow key to interact with the calendar …" at bounding box center [328, 72] width 610 height 21
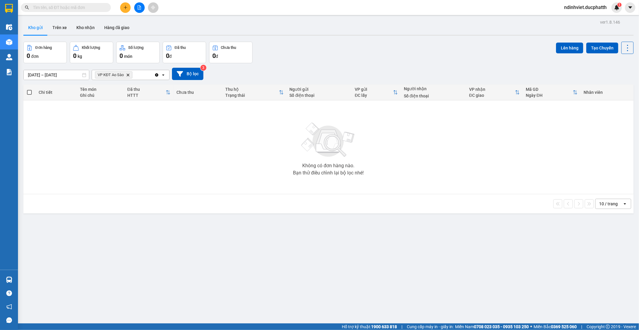
click at [117, 4] on div at bounding box center [139, 7] width 45 height 10
click at [121, 5] on button at bounding box center [125, 7] width 10 height 10
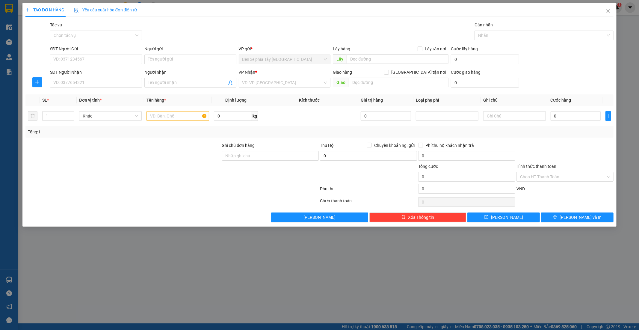
click at [211, 38] on div "Tác vụ Chọn tác vụ Gán nhãn Nhãn" at bounding box center [332, 32] width 566 height 21
click at [133, 35] on input "Tác vụ" at bounding box center [94, 35] width 81 height 9
click at [86, 49] on div "Nhập hàng lên xe" at bounding box center [96, 47] width 85 height 7
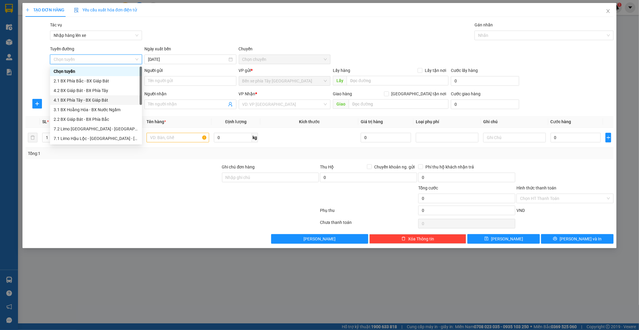
scroll to position [67, 0]
click at [96, 102] on div "1.1 BX Phía Tây - BX Nước Ngầm" at bounding box center [96, 100] width 85 height 7
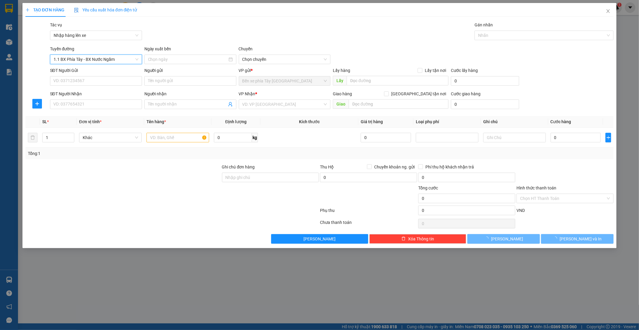
type input "11/10/2025"
click at [421, 94] on span "Giao tận nơi" at bounding box center [419, 93] width 60 height 7
click at [388, 94] on input "Giao tận nơi" at bounding box center [386, 93] width 4 height 4
checkbox input "true"
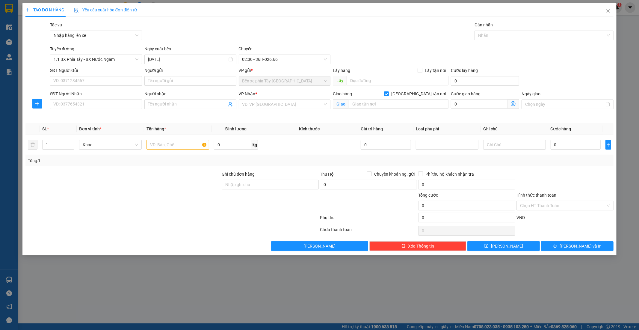
click at [415, 98] on div "Giao hàng Giao tận nơi" at bounding box center [391, 94] width 116 height 9
drag, startPoint x: 403, startPoint y: 102, endPoint x: 399, endPoint y: 101, distance: 4.6
click at [403, 102] on input "text" at bounding box center [399, 104] width 100 height 10
click at [273, 60] on span "02:30 - 36H-026.66" at bounding box center [284, 59] width 85 height 9
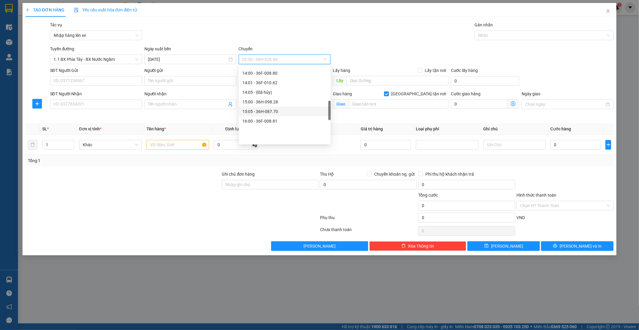
scroll to position [166, 0]
click at [276, 95] on div "13:05 - 36H-072.57" at bounding box center [284, 96] width 85 height 7
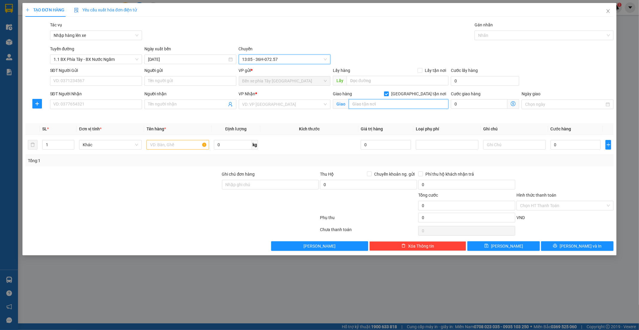
click at [393, 108] on input "text" at bounding box center [399, 104] width 100 height 10
click at [385, 105] on input "text" at bounding box center [399, 104] width 100 height 10
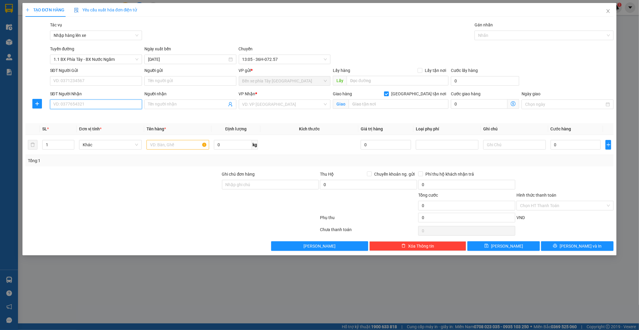
click at [121, 109] on input "SĐT Người Nhận" at bounding box center [96, 104] width 92 height 10
type input "0398981834"
click at [125, 117] on div "0398981834 - c trâm anh" at bounding box center [96, 116] width 85 height 7
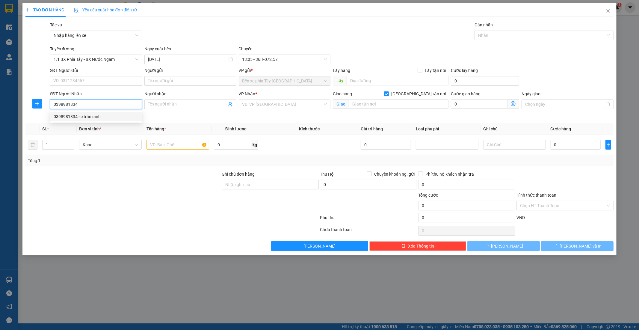
type input "c trâm anh"
type input "dịch vụ 16 lk 671 khu b yên nghĩa hà đông"
type input "90.000"
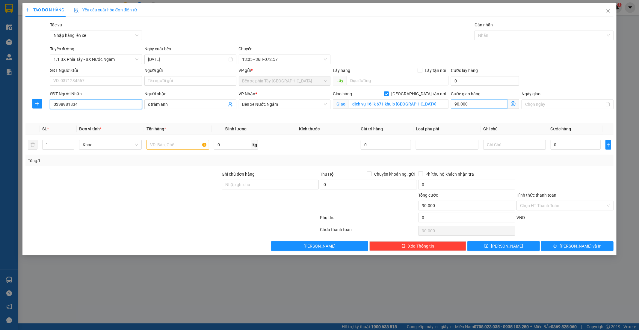
type input "0398981834"
click at [505, 103] on input "90.000" at bounding box center [479, 104] width 57 height 10
click at [511, 103] on icon "dollar-circle" at bounding box center [513, 103] width 5 height 5
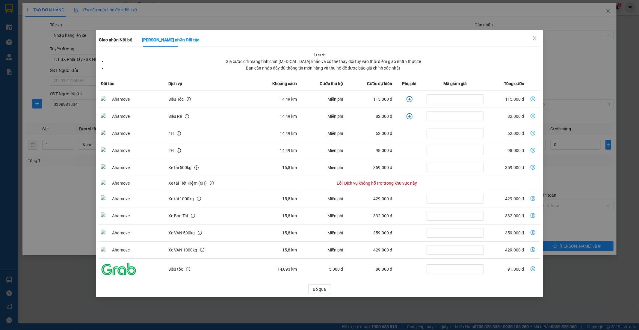
click at [409, 98] on icon "plus-circle" at bounding box center [409, 99] width 6 height 6
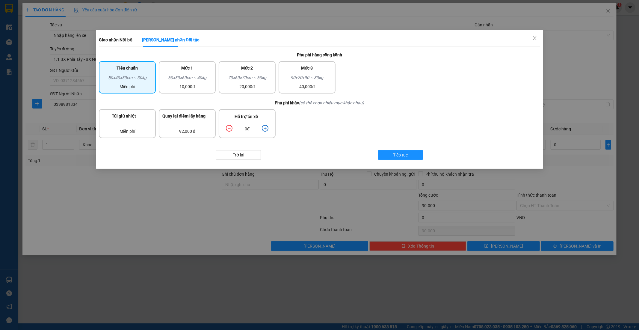
click at [270, 126] on div "0đ" at bounding box center [247, 128] width 49 height 10
click at [263, 127] on icon "plus-circle" at bounding box center [265, 128] width 7 height 7
click at [409, 150] on button "Tiếp tục" at bounding box center [400, 155] width 45 height 10
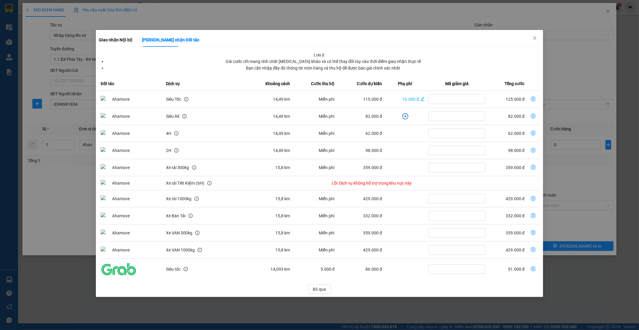
click at [533, 96] on icon "dollar-circle" at bounding box center [533, 98] width 5 height 5
type input "125.000"
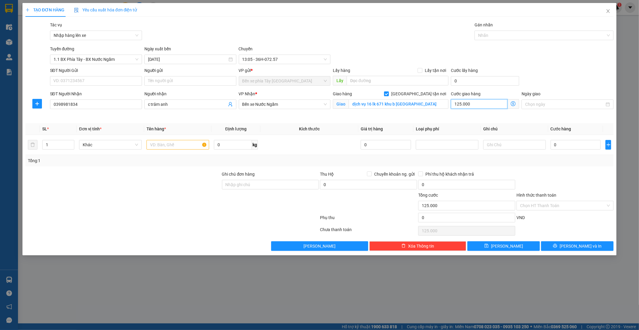
click at [482, 103] on input "125.000" at bounding box center [479, 104] width 57 height 10
type input "1"
type input "13"
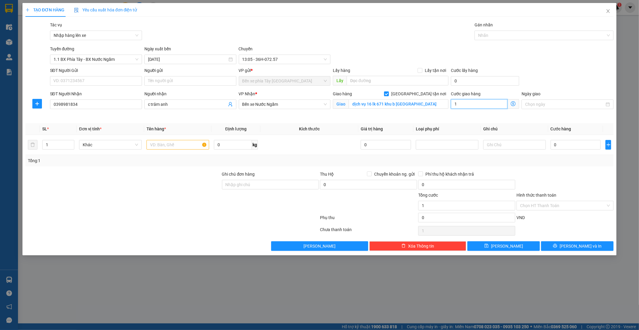
type input "13"
type input "130"
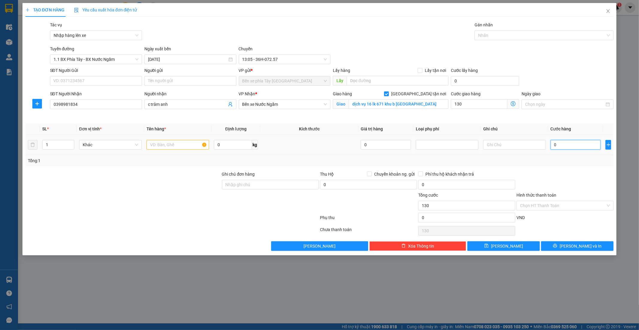
type input "130.000"
click at [559, 141] on input "0" at bounding box center [575, 145] width 50 height 10
click at [87, 82] on input "SĐT Người Gửi" at bounding box center [96, 81] width 92 height 10
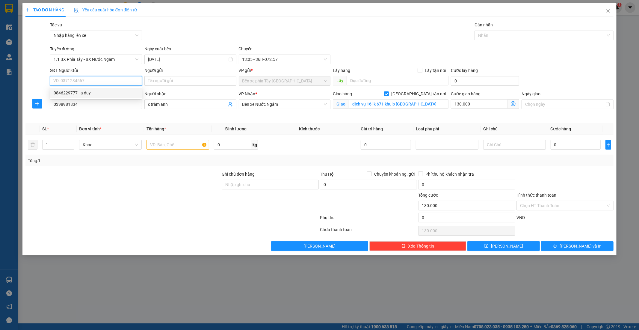
click at [80, 93] on div "0846229777 - a duy" at bounding box center [96, 93] width 85 height 7
type input "0846229777"
type input "a duy"
click at [178, 147] on input "text" at bounding box center [177, 145] width 63 height 10
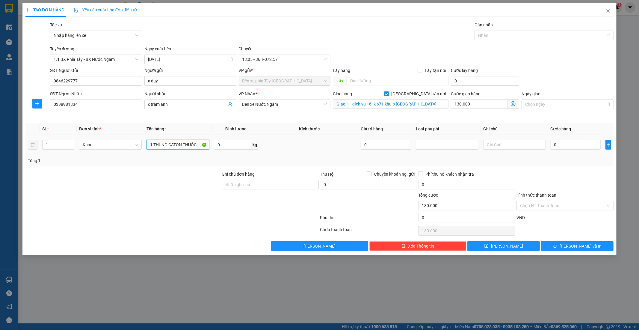
type input "1 THÙNG CATON THUỐC"
drag, startPoint x: 564, startPoint y: 152, endPoint x: 564, endPoint y: 144, distance: 8.1
click at [564, 149] on td "0" at bounding box center [575, 145] width 55 height 20
click at [564, 144] on input "0" at bounding box center [575, 145] width 50 height 10
type input "4"
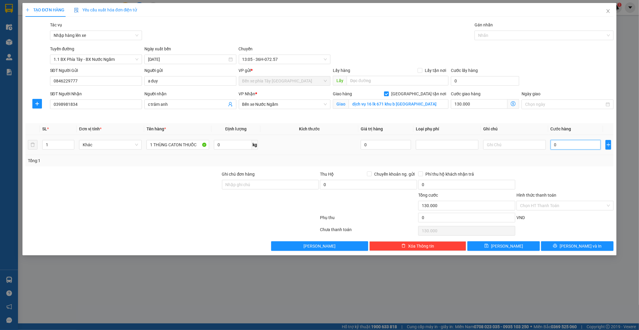
type input "130.004"
type input "40"
type input "130.040"
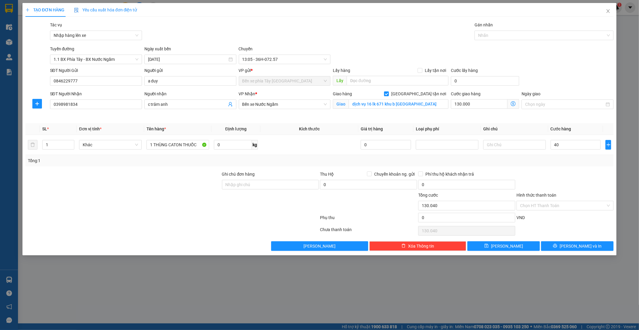
type input "40.000"
type input "170.000"
click at [570, 156] on div "Tổng: 1" at bounding box center [319, 160] width 588 height 11
click at [158, 179] on div at bounding box center [123, 181] width 196 height 21
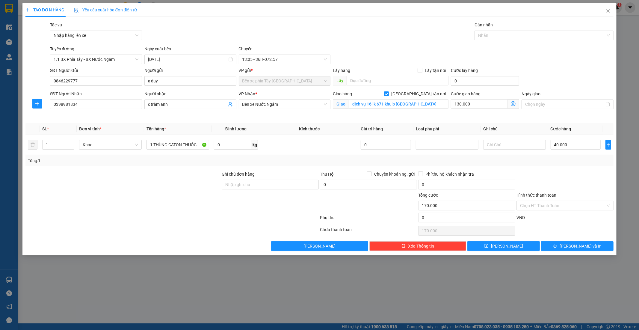
click at [582, 175] on div at bounding box center [565, 181] width 98 height 21
click at [169, 180] on div at bounding box center [123, 181] width 196 height 21
click at [229, 181] on input "Ghi chú đơn hàng" at bounding box center [270, 185] width 97 height 10
type input "CK 13H02 11/10 - THIEU KHAC DUY - VIETIN"
click at [547, 207] on input "Hình thức thanh toán" at bounding box center [563, 205] width 86 height 9
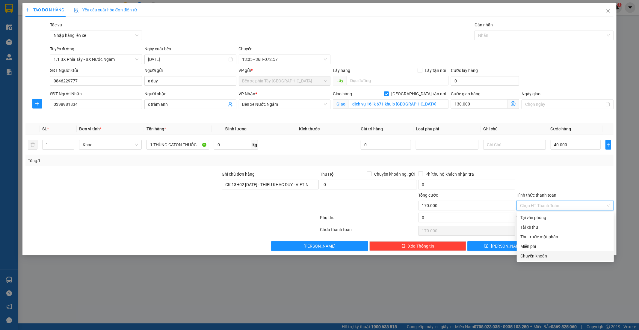
click at [543, 256] on div "Chuyển khoản" at bounding box center [565, 255] width 90 height 7
type input "0"
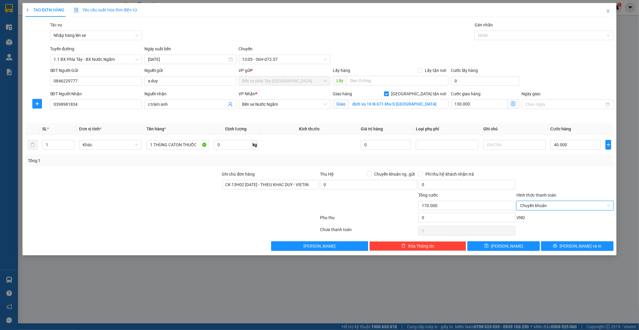
click at [540, 181] on div at bounding box center [565, 181] width 98 height 21
click at [550, 166] on div "Transit Pickup Surcharge Ids Transit Deliver Surcharge Ids Transit Deliver Surc…" at bounding box center [319, 136] width 588 height 229
click at [561, 245] on button "Lưu và In" at bounding box center [577, 246] width 72 height 10
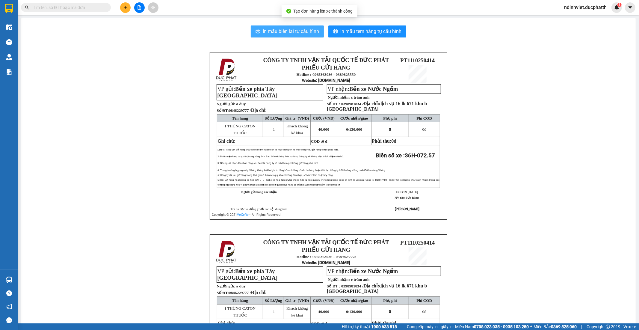
click at [281, 34] on span "In mẫu biên lai tự cấu hình" at bounding box center [291, 31] width 56 height 7
click at [138, 4] on button at bounding box center [139, 7] width 10 height 10
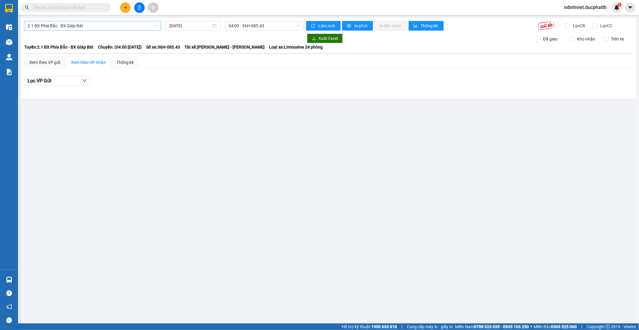
click at [79, 27] on span "2.1 BX Phía Bắc - BX Giáp Bát" at bounding box center [93, 25] width 130 height 9
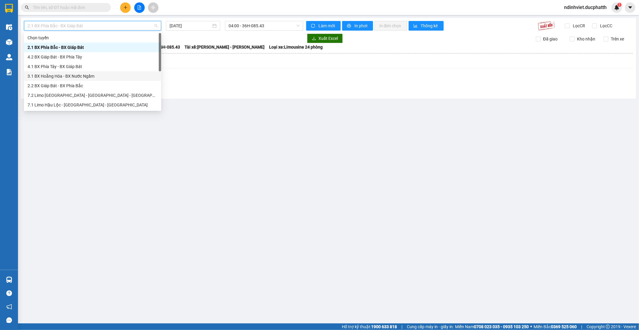
scroll to position [67, 0]
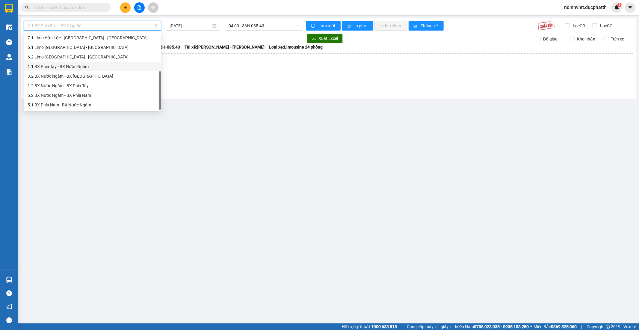
drag, startPoint x: 72, startPoint y: 67, endPoint x: 264, endPoint y: 33, distance: 195.0
click at [73, 67] on div "1.1 BX Phía Tây - BX Nước Ngầm" at bounding box center [93, 66] width 130 height 7
type input "11/10/2025"
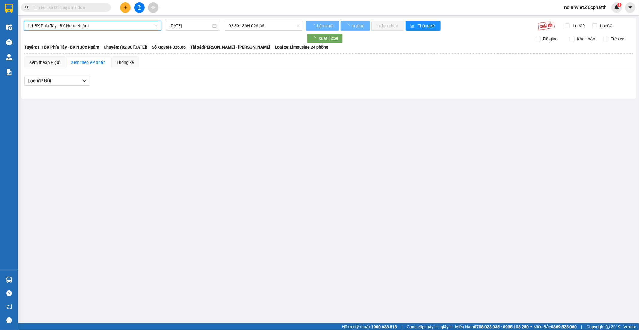
click at [287, 19] on div "1.1 BX Phía Tây - BX Nước Ngầm 1.1 BX Phía Tây - BX Nước Ngầm 11/10/2025 02:30 …" at bounding box center [328, 58] width 615 height 81
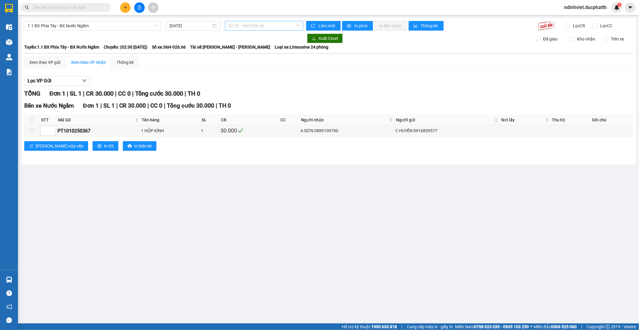
click at [273, 22] on span "02:30 - 36H-026.66" at bounding box center [263, 25] width 71 height 9
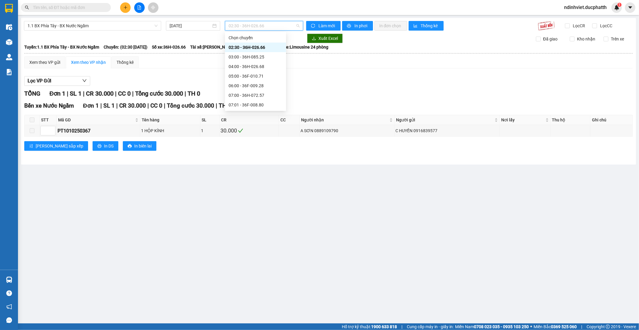
scroll to position [166, 0]
drag, startPoint x: 259, startPoint y: 63, endPoint x: 361, endPoint y: 37, distance: 105.8
click at [261, 62] on div "13:05 - 36H-072.57" at bounding box center [255, 63] width 54 height 7
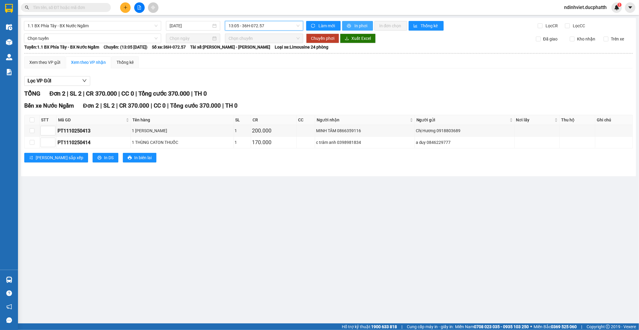
click at [362, 25] on span "In phơi" at bounding box center [361, 25] width 14 height 7
click at [237, 24] on span "13:05 - 36H-072.57" at bounding box center [263, 25] width 71 height 9
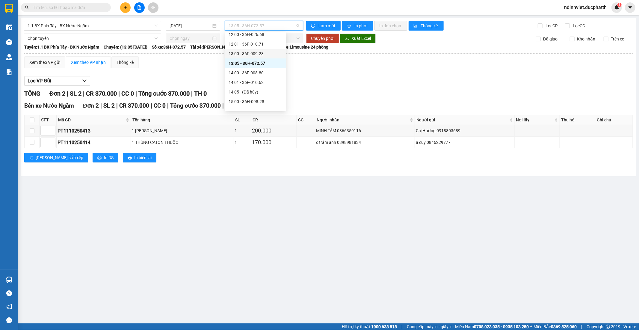
click at [249, 54] on div "13:00 - 36F-009.28" at bounding box center [255, 53] width 54 height 7
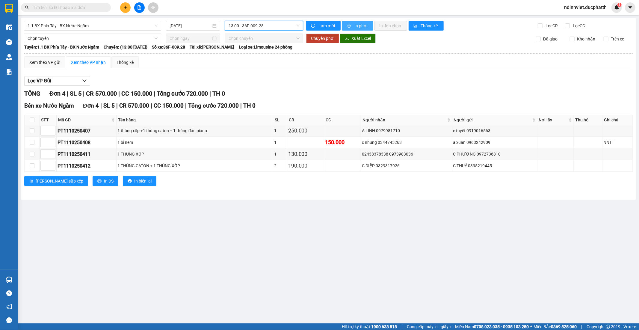
click at [361, 24] on span "In phơi" at bounding box center [361, 25] width 14 height 7
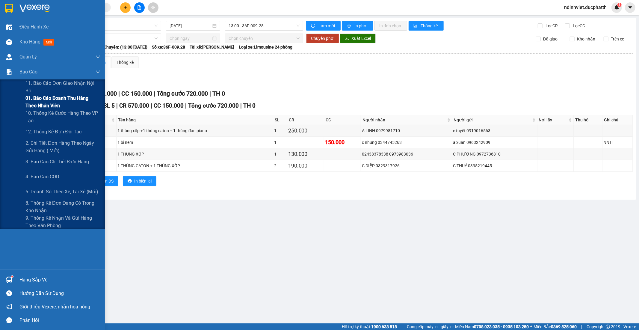
click at [59, 102] on span "01. Báo cáo doanh thu hàng theo nhân viên" at bounding box center [62, 101] width 75 height 15
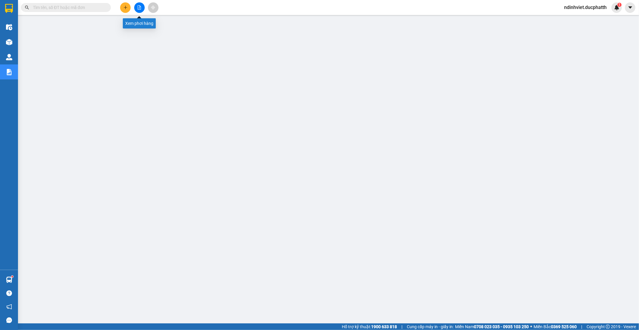
click at [141, 6] on icon "file-add" at bounding box center [139, 7] width 4 height 4
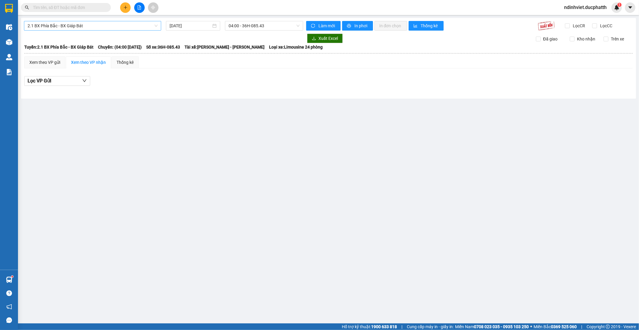
click at [140, 29] on span "2.1 BX Phía Bắc - BX Giáp Bát" at bounding box center [93, 25] width 130 height 9
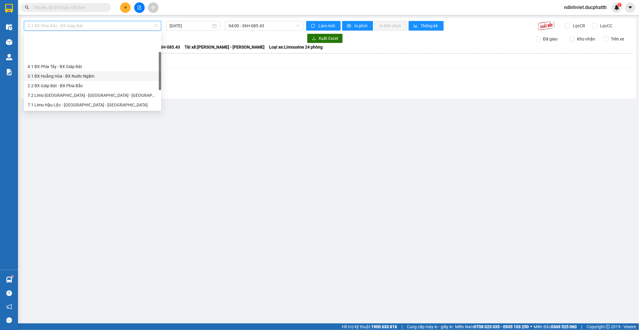
scroll to position [67, 0]
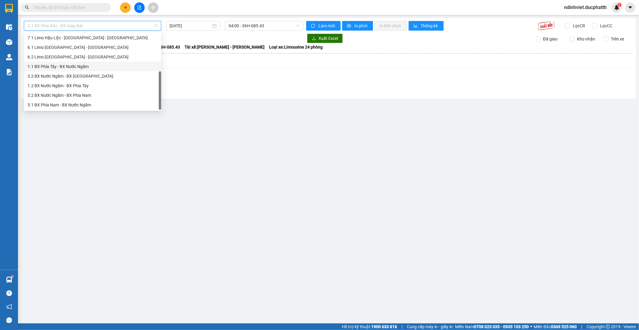
click at [80, 67] on div "1.1 BX Phía Tây - BX Nước Ngầm" at bounding box center [93, 66] width 130 height 7
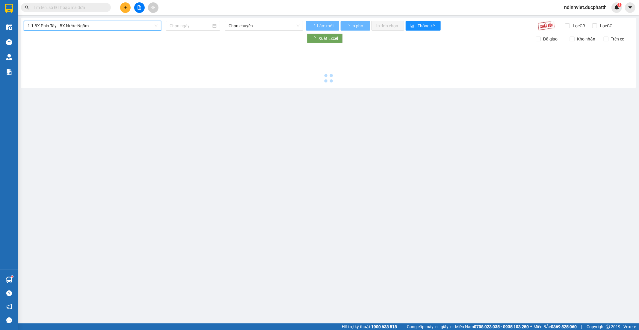
type input "11/10/2025"
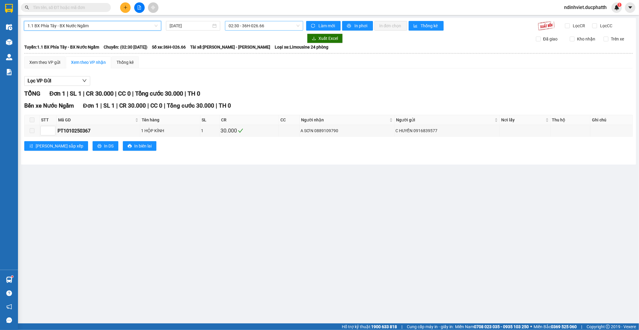
click at [256, 28] on span "02:30 - 36H-026.66" at bounding box center [263, 25] width 71 height 9
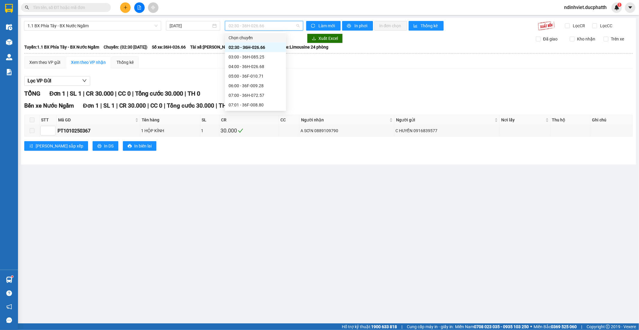
scroll to position [166, 0]
click at [254, 72] on div "14:00 - 36F-008.80" at bounding box center [255, 72] width 54 height 7
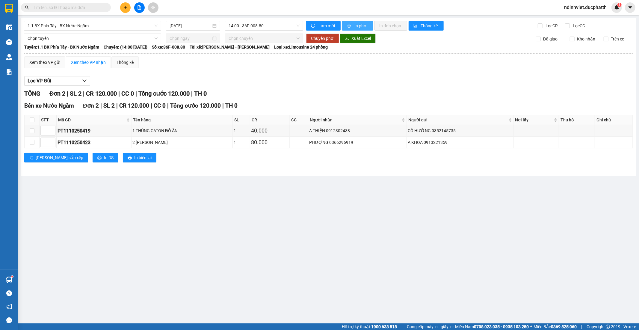
click at [363, 25] on span "In phơi" at bounding box center [361, 25] width 14 height 7
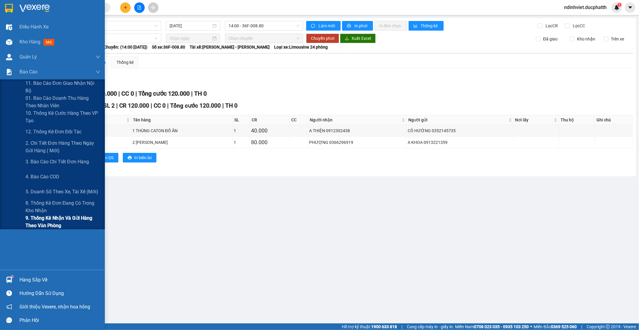
click at [75, 219] on span "9. Thống kê nhận và gửi hàng theo văn phòng" at bounding box center [62, 221] width 75 height 15
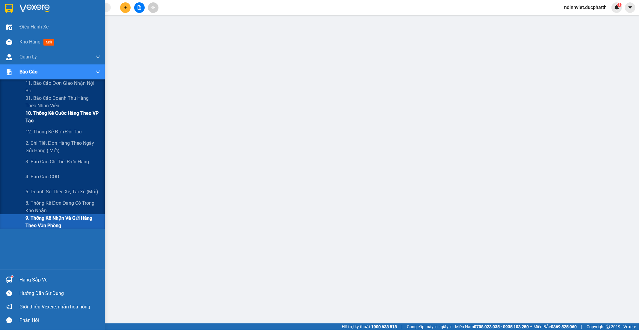
click at [64, 115] on span "10. Thống kê cước hàng theo VP tạo" at bounding box center [62, 116] width 75 height 15
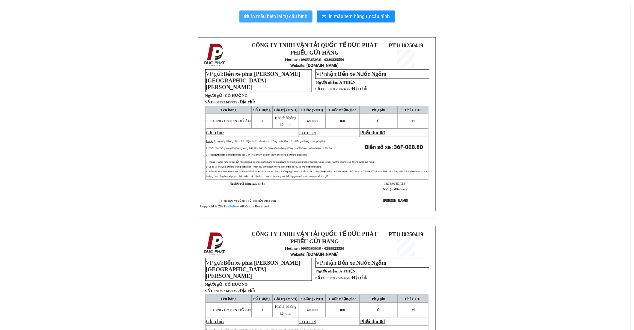
click at [281, 19] on span "In mẫu biên lai tự cấu hình" at bounding box center [279, 16] width 56 height 7
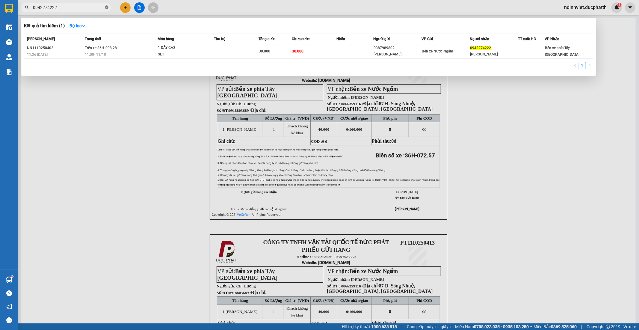
click at [107, 7] on icon "close-circle" at bounding box center [107, 7] width 4 height 4
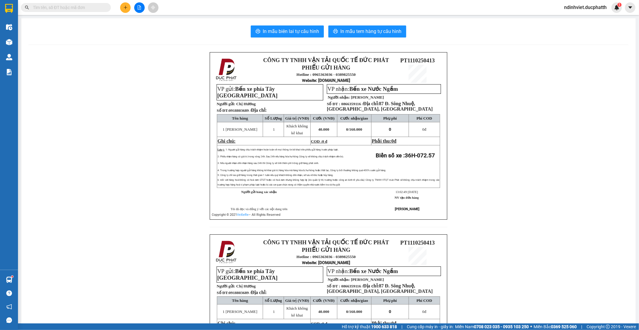
click at [77, 9] on input "text" at bounding box center [68, 7] width 71 height 7
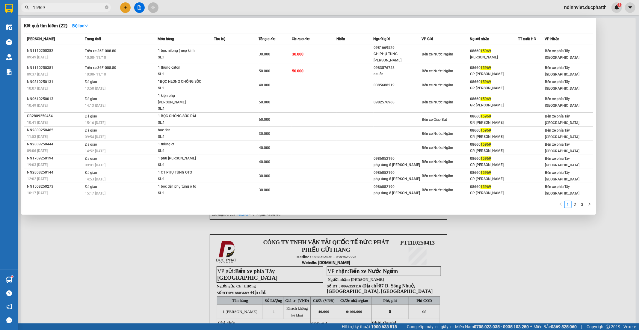
type input "15969"
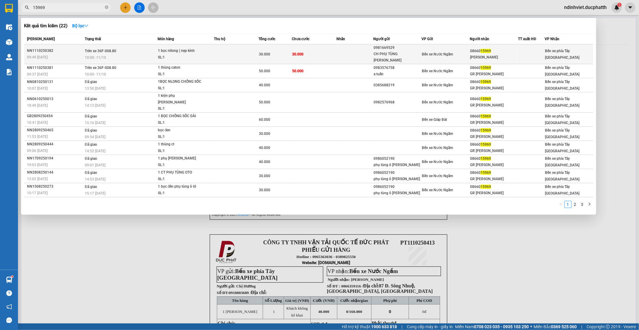
click at [408, 56] on div "CH PHỤ TÙNG OTO MINH TÍN" at bounding box center [398, 57] width 48 height 13
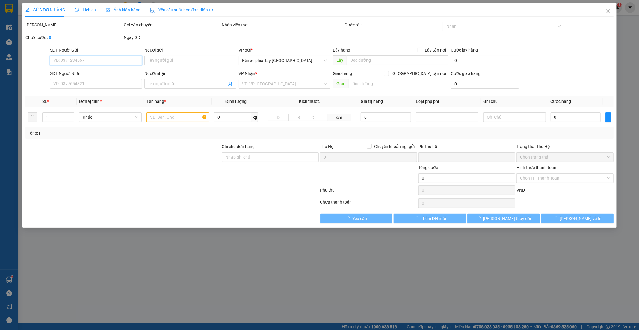
type input "0981669529"
type input "CH PHỤ TÙNG OTO MINH TÍN"
type input "0866015969"
type input "Tuấn Vân"
type input "0"
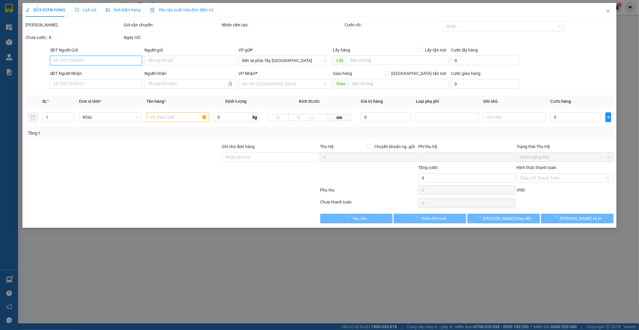
type input "30.000"
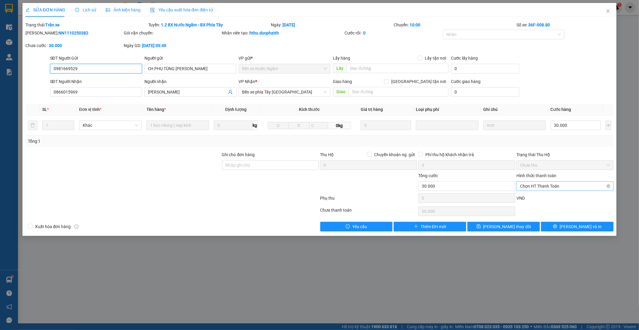
click at [568, 189] on span "Chọn HT Thanh Toán" at bounding box center [565, 185] width 90 height 9
click at [561, 199] on div "Tại văn phòng" at bounding box center [565, 198] width 90 height 7
type input "0"
click at [528, 229] on button "Lưu thay đổi" at bounding box center [503, 227] width 72 height 10
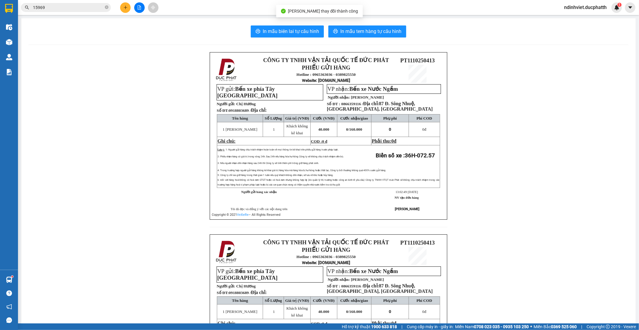
click at [71, 6] on input "15969" at bounding box center [68, 7] width 71 height 7
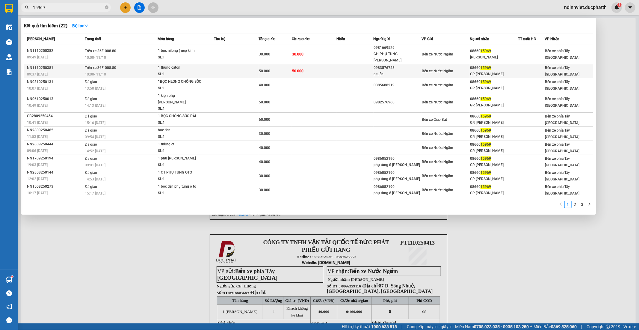
click at [533, 70] on div at bounding box center [531, 71] width 26 height 6
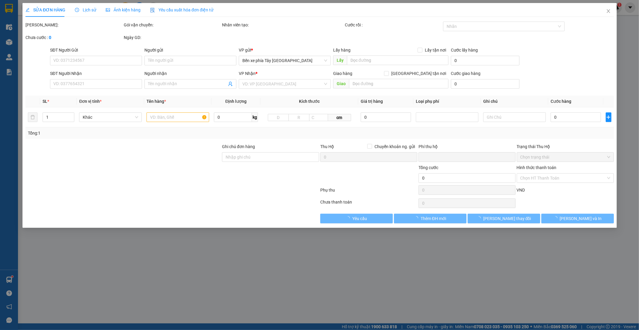
type input "0983576758"
type input "a tuấn"
type input "0866015969"
type input "GR TUẤN VÂN"
type input "0"
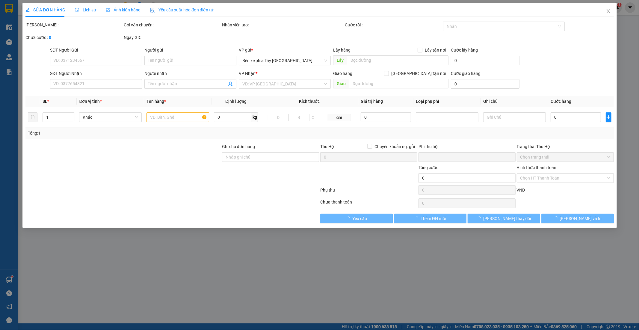
type input "50.000"
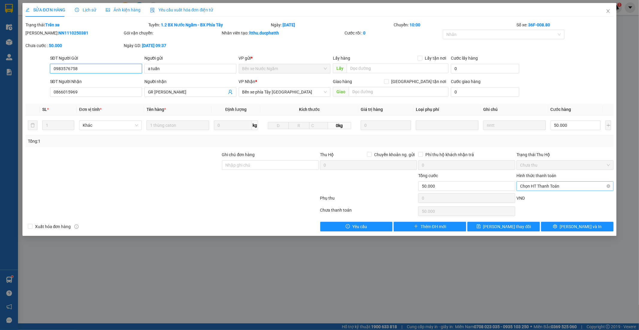
click at [541, 183] on span "Chọn HT Thanh Toán" at bounding box center [565, 185] width 90 height 9
click at [544, 196] on div "Tại văn phòng" at bounding box center [565, 198] width 90 height 7
type input "0"
click at [527, 225] on button "Lưu thay đổi" at bounding box center [503, 227] width 72 height 10
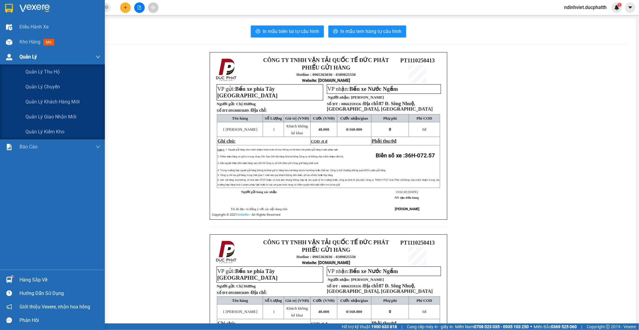
click at [8, 57] on img at bounding box center [9, 57] width 6 height 6
click at [64, 115] on span "Quản lý giao nhận mới" at bounding box center [50, 116] width 51 height 7
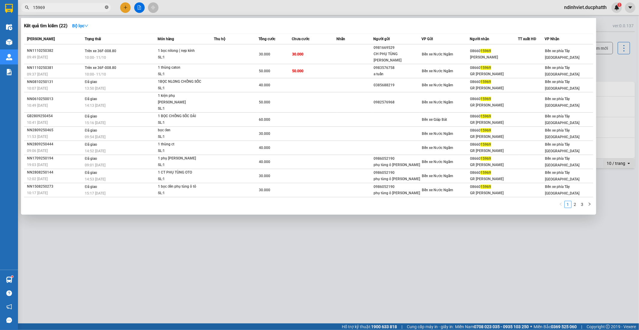
click at [107, 7] on icon "close-circle" at bounding box center [107, 7] width 4 height 4
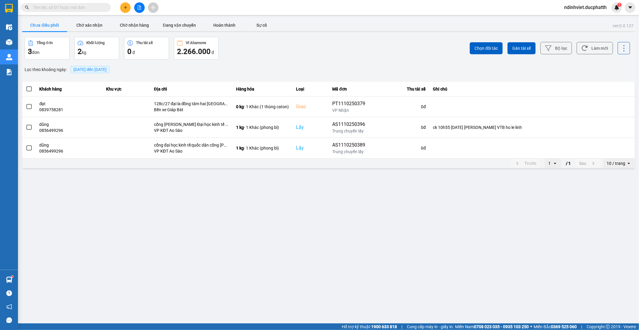
click at [77, 7] on input "text" at bounding box center [68, 7] width 71 height 7
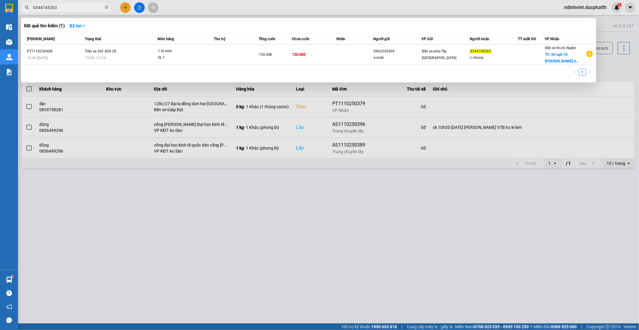
type input "0344745263"
click at [211, 267] on div at bounding box center [319, 165] width 639 height 330
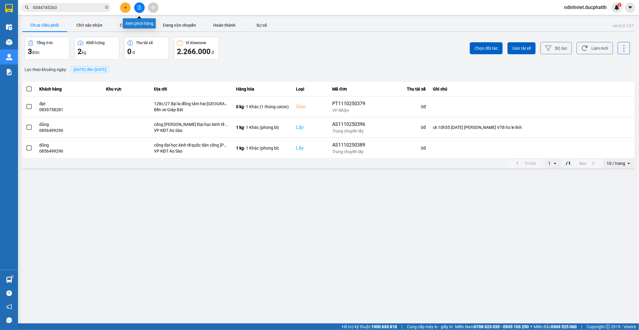
click at [139, 6] on icon "file-add" at bounding box center [139, 7] width 4 height 4
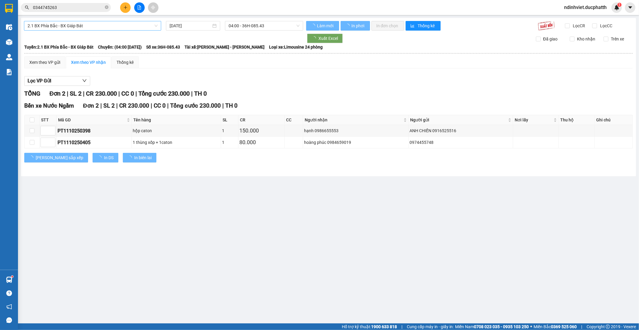
click at [113, 28] on span "2.1 BX Phía Bắc - BX Giáp Bát" at bounding box center [93, 25] width 130 height 9
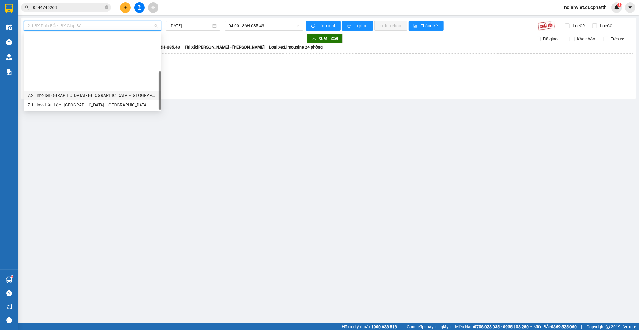
scroll to position [67, 0]
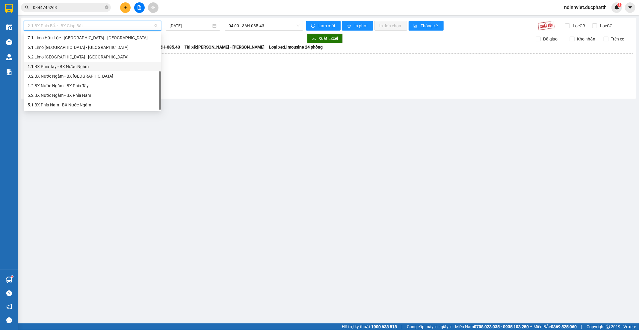
click at [99, 65] on div "1.1 BX Phía Tây - BX Nước Ngầm" at bounding box center [93, 66] width 130 height 7
type input "11/10/2025"
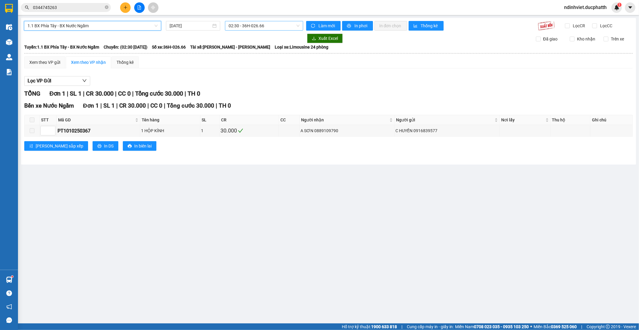
click at [253, 24] on span "02:30 - 36H-026.66" at bounding box center [263, 25] width 71 height 9
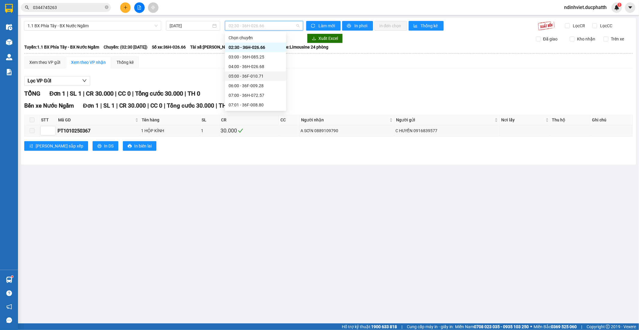
scroll to position [199, 0]
click at [253, 66] on div "15:00 - 36H-098.28" at bounding box center [255, 68] width 54 height 7
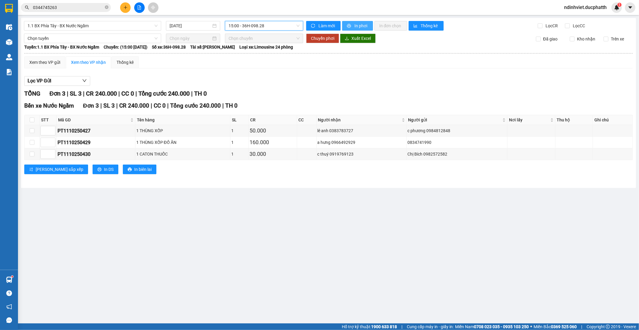
click at [357, 27] on span "In phơi" at bounding box center [361, 25] width 14 height 7
click at [373, 248] on main "1.1 BX Phía Tây - BX Nước Ngầm 11/10/2025 15:00 - 36H-098.28 Làm mới In phơi In…" at bounding box center [319, 161] width 639 height 323
click at [116, 6] on div "0344745263" at bounding box center [58, 7] width 117 height 9
click at [126, 7] on icon "plus" at bounding box center [125, 7] width 3 height 0
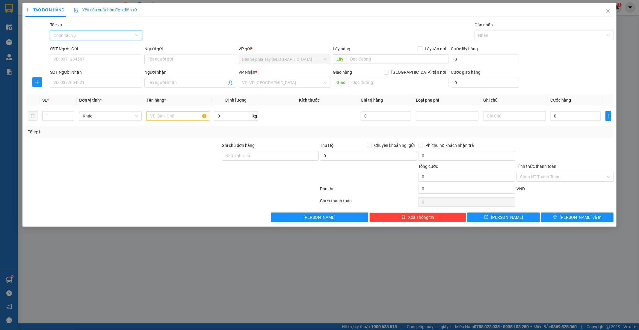
click at [91, 35] on input "Tác vụ" at bounding box center [94, 35] width 81 height 9
click at [86, 45] on div "Nhập hàng lên xe" at bounding box center [96, 47] width 85 height 7
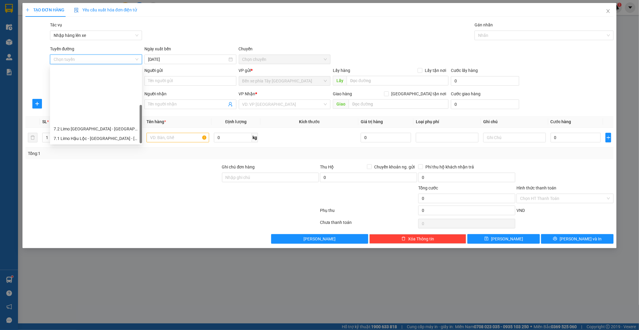
scroll to position [67, 0]
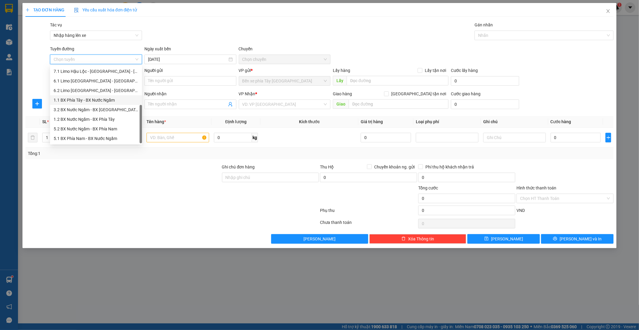
click at [94, 97] on div "1.1 BX Phía Tây - BX Nước Ngầm" at bounding box center [96, 100] width 85 height 7
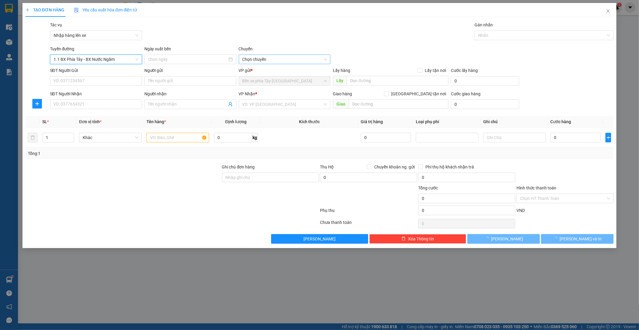
type input "11/10/2025"
click at [267, 62] on span "02:30 - 36H-026.66" at bounding box center [284, 59] width 85 height 9
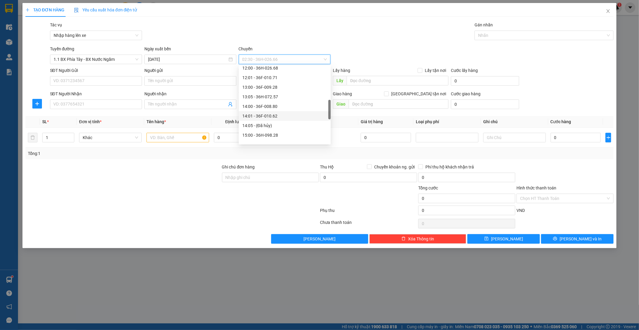
scroll to position [199, 0]
click at [275, 110] on div "15:05 - 36H-087.70" at bounding box center [284, 111] width 85 height 7
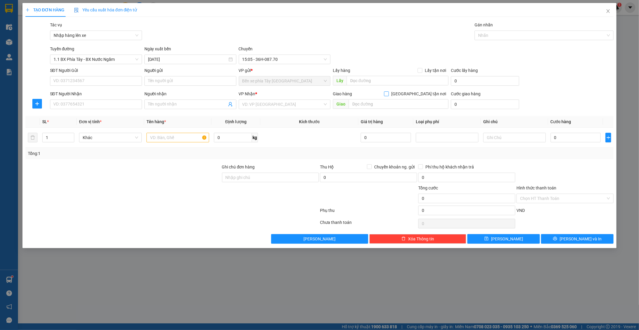
click at [388, 92] on input "Giao tận nơi" at bounding box center [386, 93] width 4 height 4
checkbox input "true"
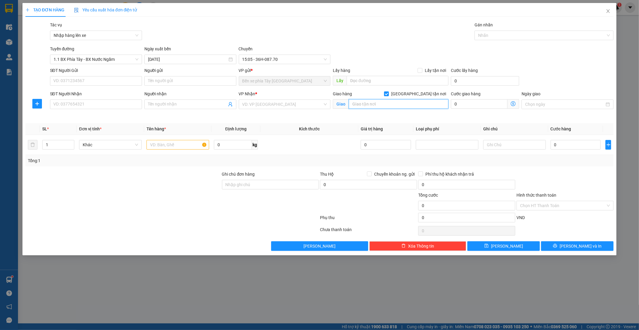
click at [372, 104] on input "text" at bounding box center [399, 104] width 100 height 10
type input "NGÁCH 5 NGÕ 141 TRẦN PHÚ HÀ ĐÔNG"
click at [267, 106] on input "search" at bounding box center [282, 104] width 81 height 9
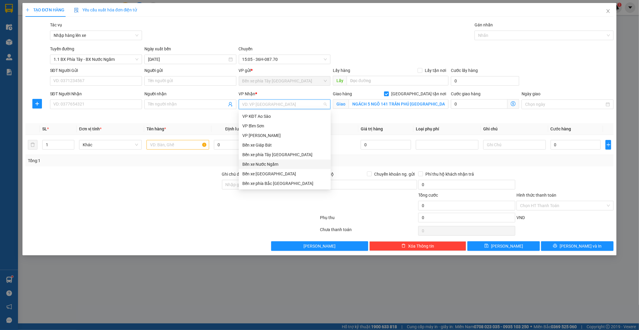
click at [275, 163] on div "Bến xe Nước Ngầm" at bounding box center [284, 164] width 85 height 7
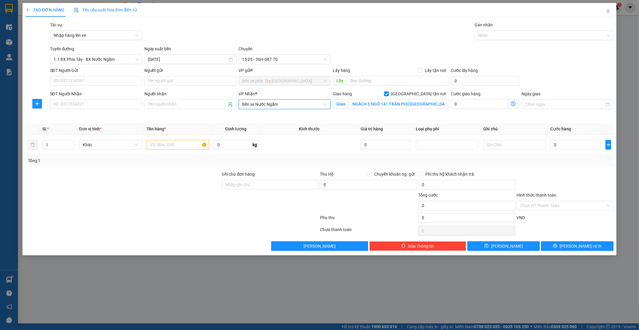
click at [513, 103] on icon "dollar-circle" at bounding box center [513, 103] width 5 height 5
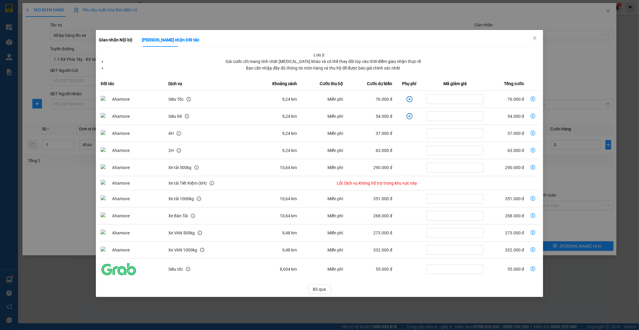
click at [410, 100] on icon "plus-circle" at bounding box center [409, 99] width 6 height 6
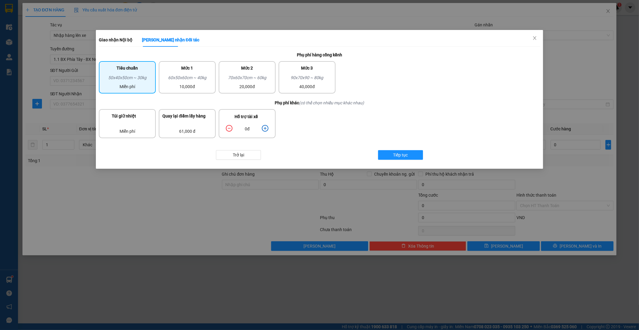
click at [267, 128] on icon "plus-circle" at bounding box center [265, 128] width 7 height 7
click at [201, 74] on div "60x50x60cm ~ 40kg" at bounding box center [187, 78] width 50 height 9
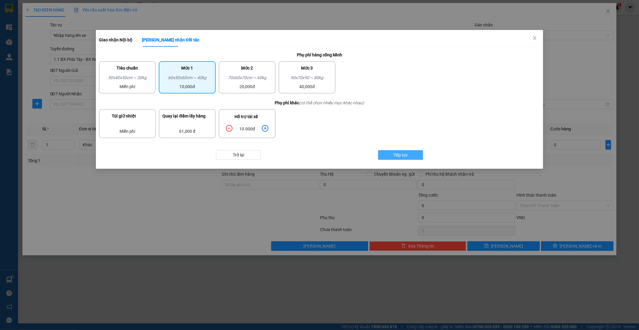
click at [397, 152] on span "Tiếp tục" at bounding box center [400, 155] width 15 height 7
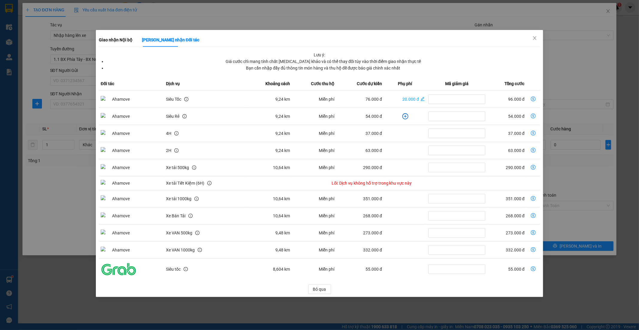
click at [532, 99] on icon "dollar-circle" at bounding box center [533, 98] width 5 height 5
type input "96.000"
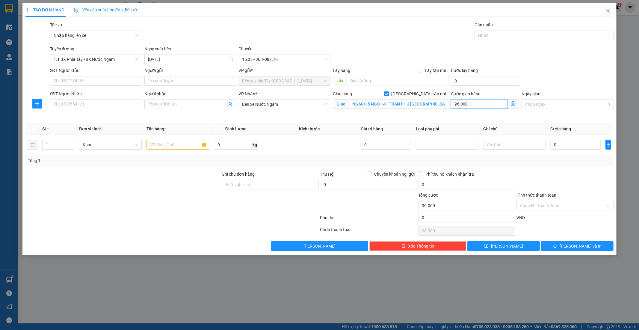
click at [494, 103] on input "96.000" at bounding box center [479, 104] width 57 height 10
type input "1"
type input "10"
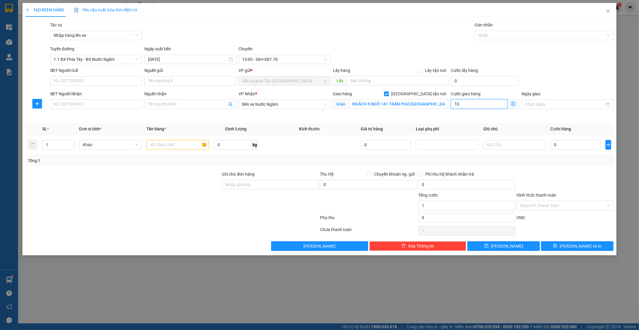
type input "10"
type input "100"
type input "100.000"
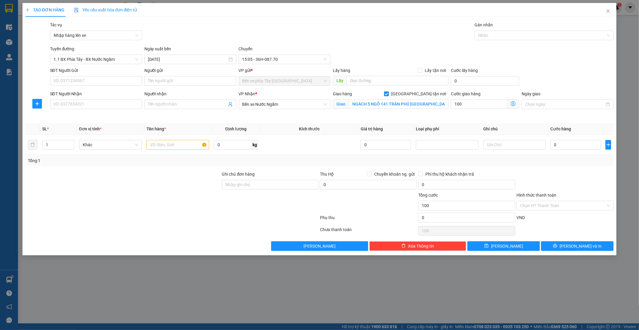
type input "100.000"
click at [565, 81] on div "SĐT Người Gửi VD: 0371234567 Người gửi Tên người gửi VP gửi * Bến xe phía Tây T…" at bounding box center [332, 77] width 566 height 21
click at [574, 136] on td "0" at bounding box center [575, 145] width 55 height 20
click at [574, 143] on input "0" at bounding box center [575, 145] width 50 height 10
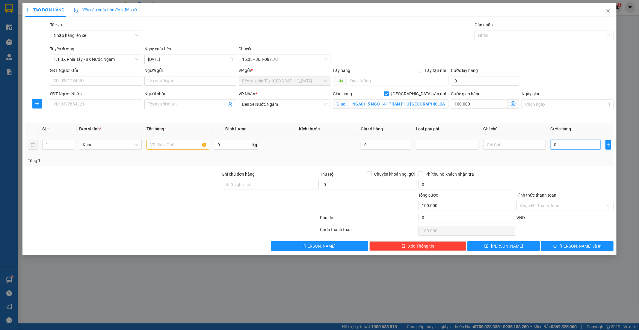
type input "8"
type input "100.008"
type input "80"
type input "100.080"
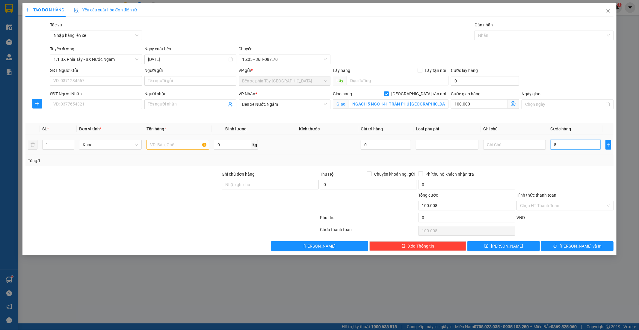
type input "100.080"
type input "80.000"
type input "180.000"
click at [573, 167] on div "Transit Pickup Surcharge Ids Transit Deliver Surcharge Ids Transit Deliver Surc…" at bounding box center [319, 136] width 588 height 229
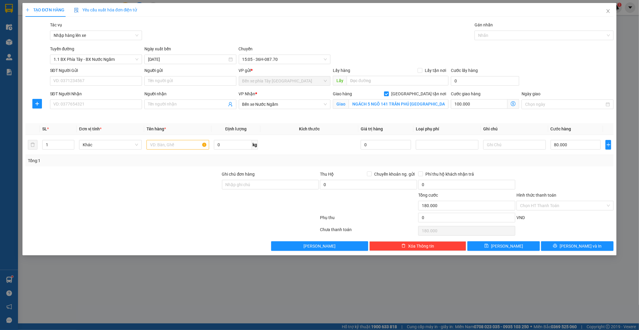
click at [163, 159] on div "Tổng: 1" at bounding box center [137, 160] width 219 height 7
click at [93, 108] on input "SĐT Người Nhận" at bounding box center [96, 104] width 92 height 10
type input "0339791381"
click at [180, 103] on input "Người nhận" at bounding box center [187, 104] width 79 height 7
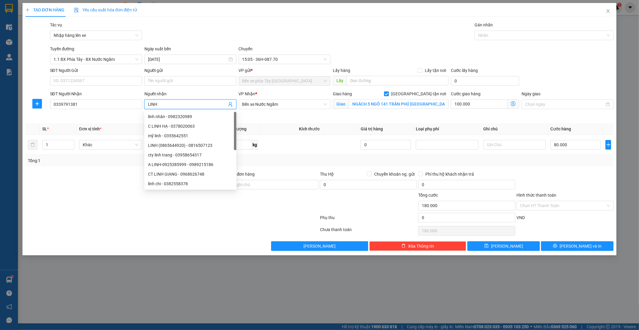
drag, startPoint x: 148, startPoint y: 103, endPoint x: 159, endPoint y: 109, distance: 12.7
click at [148, 104] on input "LINH" at bounding box center [187, 104] width 79 height 7
type input "C LINH"
click at [79, 82] on input "SĐT Người Gửi" at bounding box center [96, 81] width 92 height 10
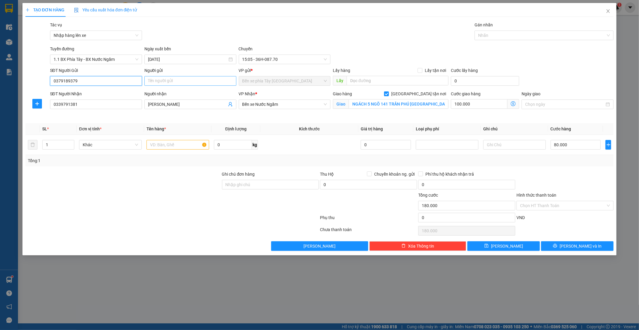
type input "0379189379"
click at [177, 79] on input "Người gửi" at bounding box center [190, 81] width 92 height 10
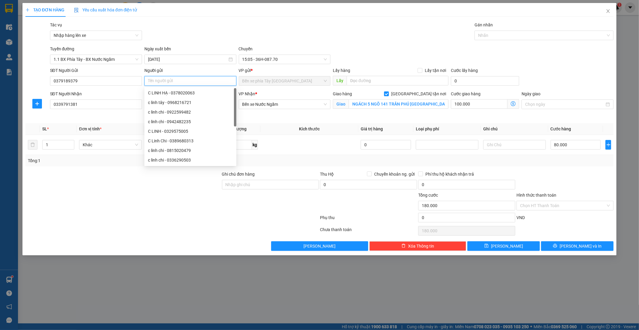
type input "A"
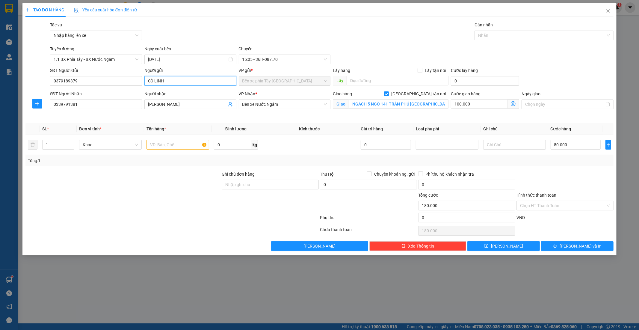
type input "CÔ LINH"
drag, startPoint x: 74, startPoint y: 205, endPoint x: 78, endPoint y: 193, distance: 12.7
click at [74, 205] on div at bounding box center [123, 202] width 196 height 21
click at [67, 103] on input "0339791381" at bounding box center [96, 104] width 92 height 10
click at [80, 107] on input "0339791381" at bounding box center [96, 104] width 92 height 10
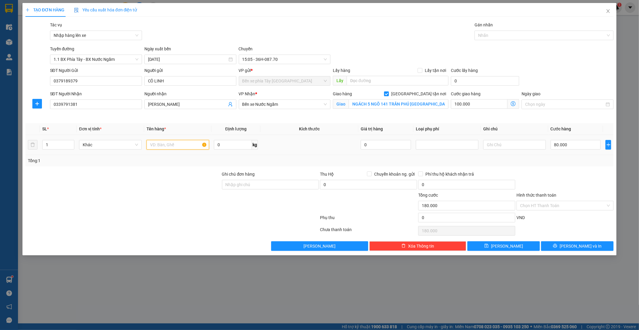
click at [173, 144] on input "text" at bounding box center [177, 145] width 63 height 10
type input "1 THÙNG XỐP VÀNG + 1 TÚI RAU"
click at [203, 185] on div at bounding box center [123, 181] width 196 height 21
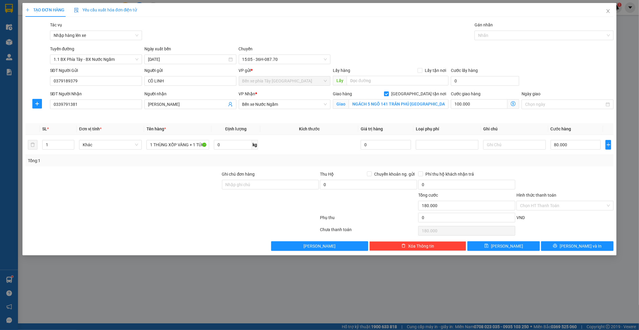
click at [544, 171] on div at bounding box center [565, 181] width 98 height 21
click at [539, 157] on div "Tổng: 1" at bounding box center [319, 160] width 583 height 7
click at [572, 206] on input "Hình thức thanh toán" at bounding box center [563, 205] width 86 height 9
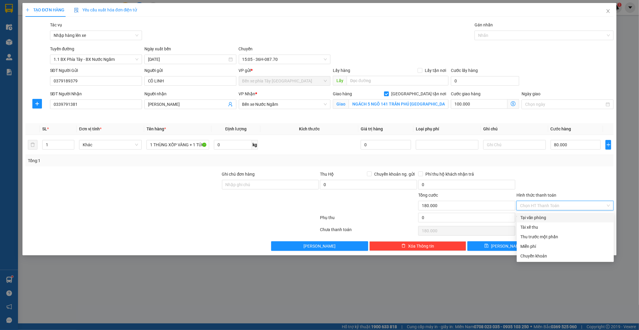
click at [543, 217] on div "Tại văn phòng" at bounding box center [565, 217] width 90 height 7
type input "0"
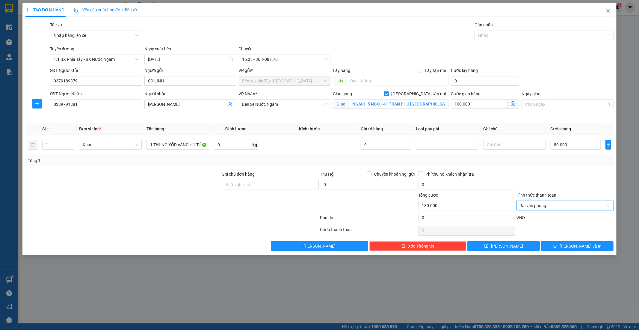
click at [207, 187] on div at bounding box center [123, 181] width 196 height 21
click at [576, 183] on div at bounding box center [565, 181] width 98 height 21
click at [564, 247] on button "Lưu và In" at bounding box center [577, 246] width 72 height 10
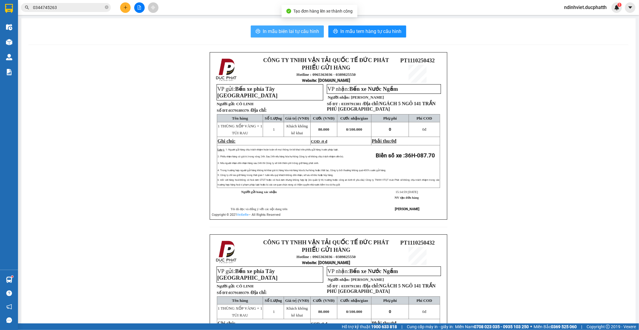
click at [269, 28] on span "In mẫu biên lai tự cấu hình" at bounding box center [291, 31] width 56 height 7
click at [140, 7] on icon "file-add" at bounding box center [139, 7] width 4 height 4
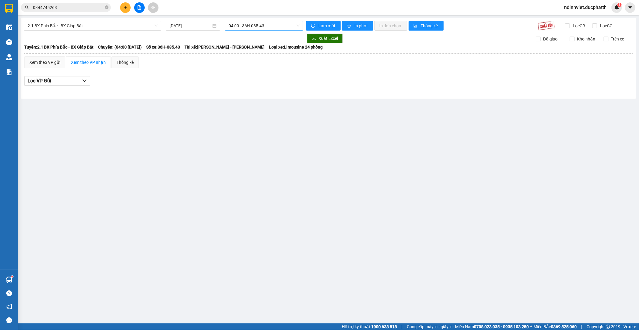
click at [264, 25] on span "04:00 - 36H-085.43" at bounding box center [263, 25] width 71 height 9
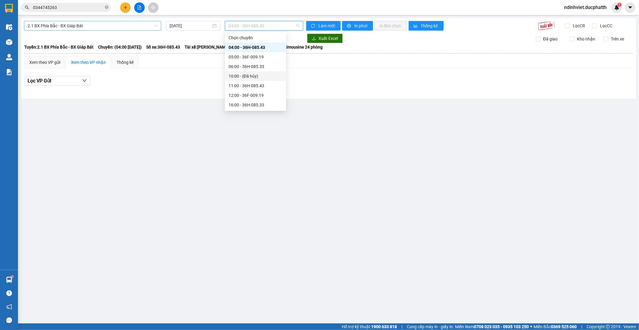
click at [69, 26] on span "2.1 BX Phía Bắc - BX Giáp Bát" at bounding box center [93, 25] width 130 height 9
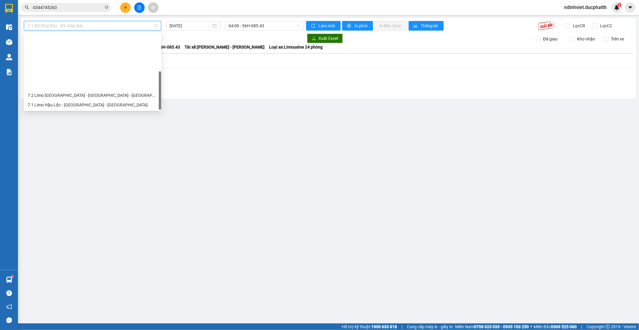
scroll to position [67, 0]
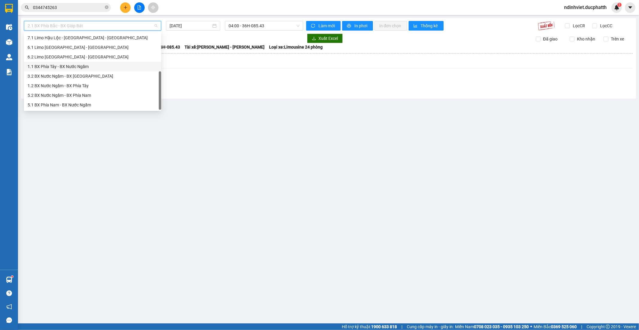
click at [77, 67] on div "1.1 BX Phía Tây - BX Nước Ngầm" at bounding box center [93, 66] width 130 height 7
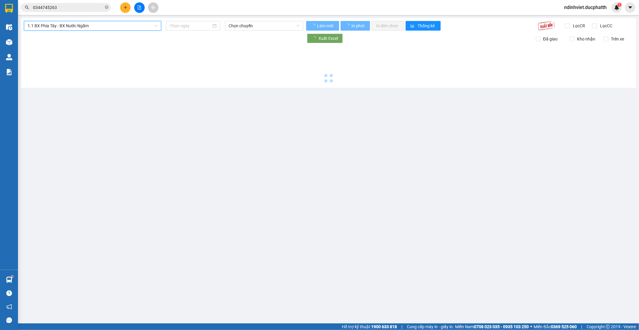
type input "11/10/2025"
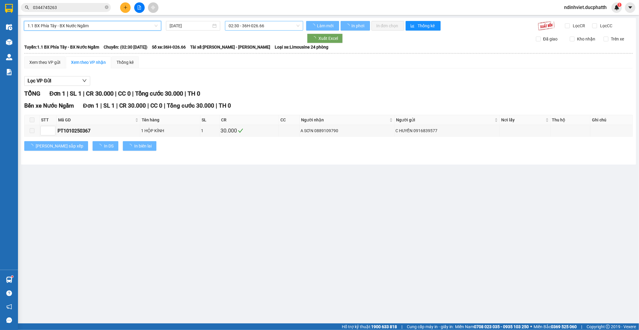
click at [253, 25] on span "02:30 - 36H-026.66" at bounding box center [263, 25] width 71 height 9
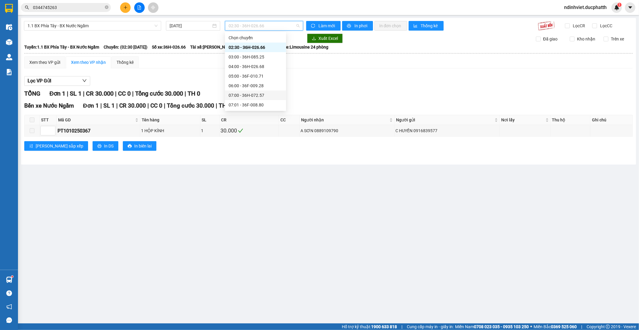
scroll to position [233, 0]
click at [254, 45] on div "15:05 - 36H-087.70" at bounding box center [255, 44] width 54 height 7
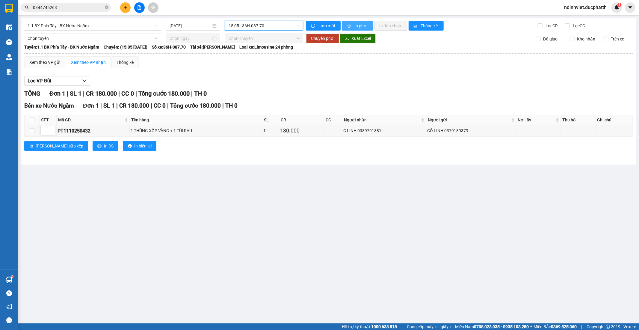
click at [352, 22] on button "In phơi" at bounding box center [357, 26] width 31 height 10
click at [128, 24] on span "1.1 BX Phía Tây - BX Nước Ngầm" at bounding box center [93, 25] width 130 height 9
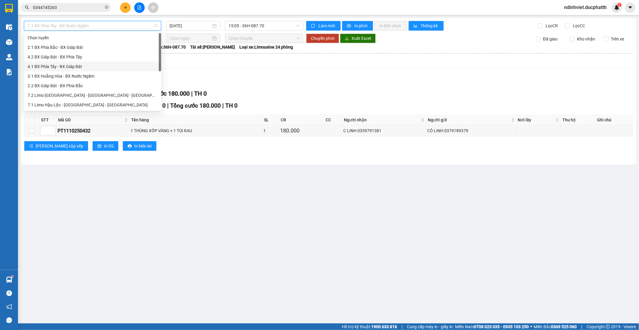
click at [81, 65] on div "4.1 BX Phía Tây - BX Giáp Bát" at bounding box center [93, 66] width 130 height 7
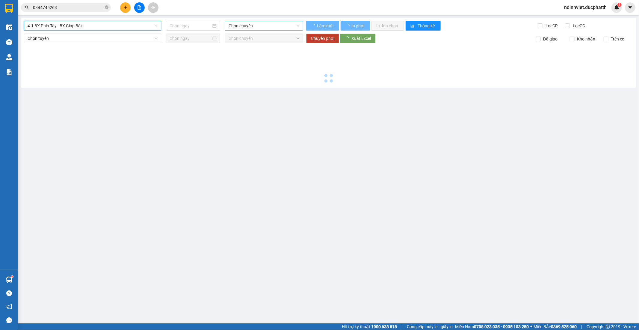
type input "11/10/2025"
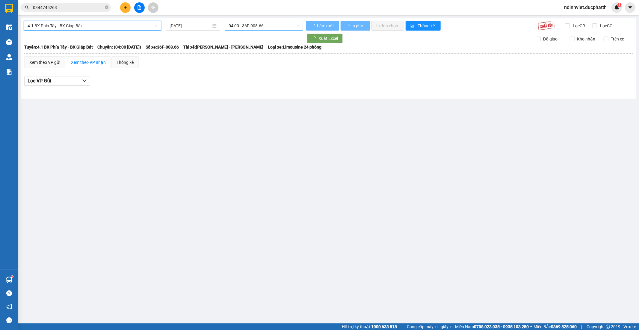
click at [276, 26] on span "04:00 - 36F-008.66" at bounding box center [263, 25] width 71 height 9
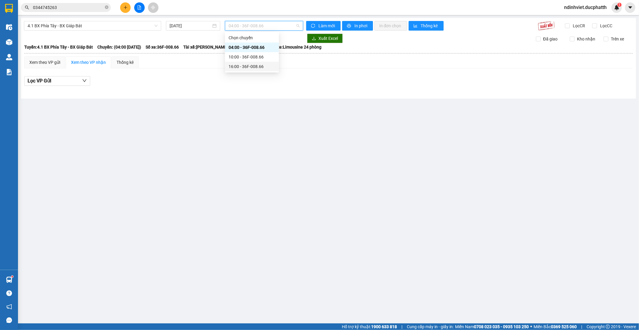
click at [244, 66] on div "16:00 - 36F-008.66" at bounding box center [251, 66] width 47 height 7
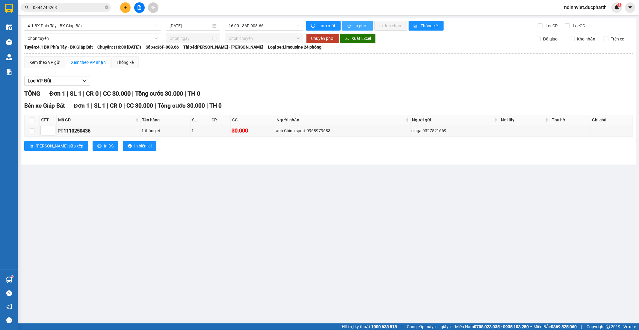
click at [352, 26] on button "In phơi" at bounding box center [357, 26] width 31 height 10
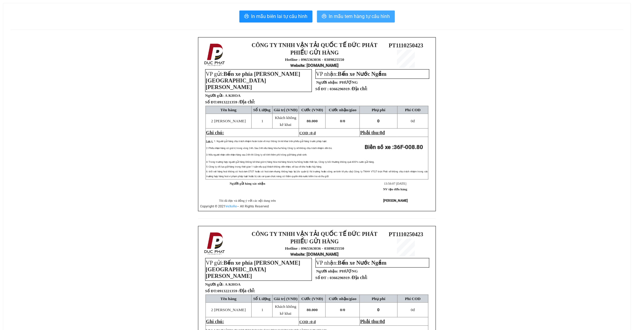
click at [364, 17] on span "In mẫu tem hàng tự cấu hình" at bounding box center [359, 16] width 61 height 7
click at [373, 13] on span "In mẫu tem hàng tự cấu hình" at bounding box center [359, 16] width 61 height 7
click at [364, 17] on span "In mẫu tem hàng tự cấu hình" at bounding box center [359, 16] width 61 height 7
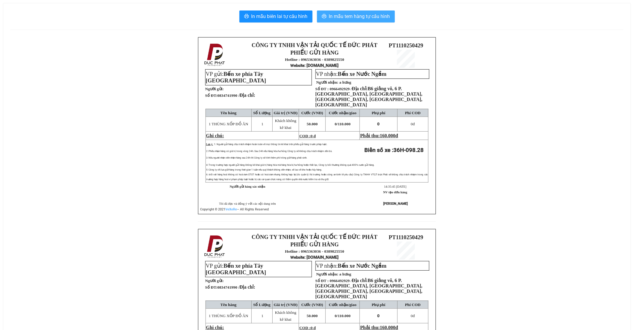
click at [363, 19] on span "In mẫu tem hàng tự cấu hình" at bounding box center [359, 16] width 61 height 7
click at [375, 18] on span "In mẫu tem hàng tự cấu hình" at bounding box center [359, 16] width 61 height 7
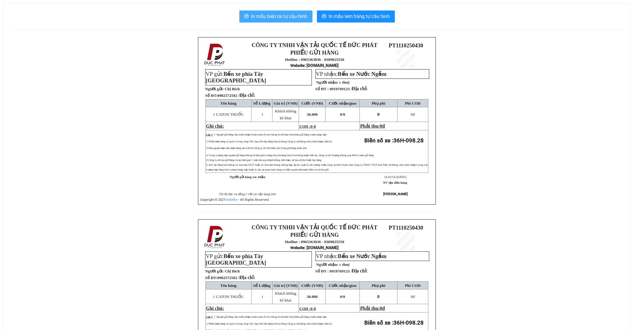
drag, startPoint x: 287, startPoint y: 30, endPoint x: 293, endPoint y: 21, distance: 11.3
click at [287, 27] on div "In mẫu biên lai tự cấu hình In mẫu tem hàng tự cấu hình CÔNG TY TNHH VẬN TẢI QU…" at bounding box center [316, 205] width 627 height 405
click at [294, 20] on button "In mẫu biên lai tự cấu hình" at bounding box center [275, 16] width 73 height 12
click at [381, 23] on div "In mẫu biên lai tự cấu hình In mẫu tem hàng tự cấu hình CÔNG TY TNHH VẬN TẢI QU…" at bounding box center [316, 205] width 627 height 405
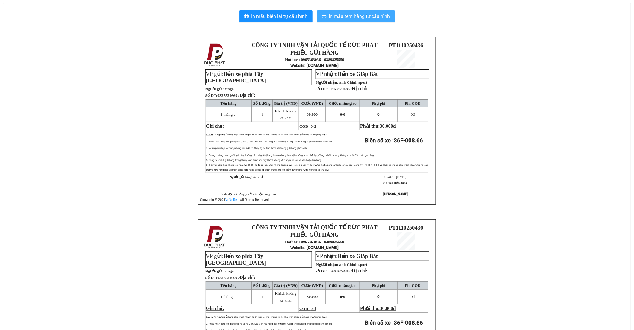
click at [381, 21] on button "In mẫu tem hàng tự cấu hình" at bounding box center [356, 16] width 78 height 12
